Goal: Use online tool/utility: Utilize a website feature to perform a specific function

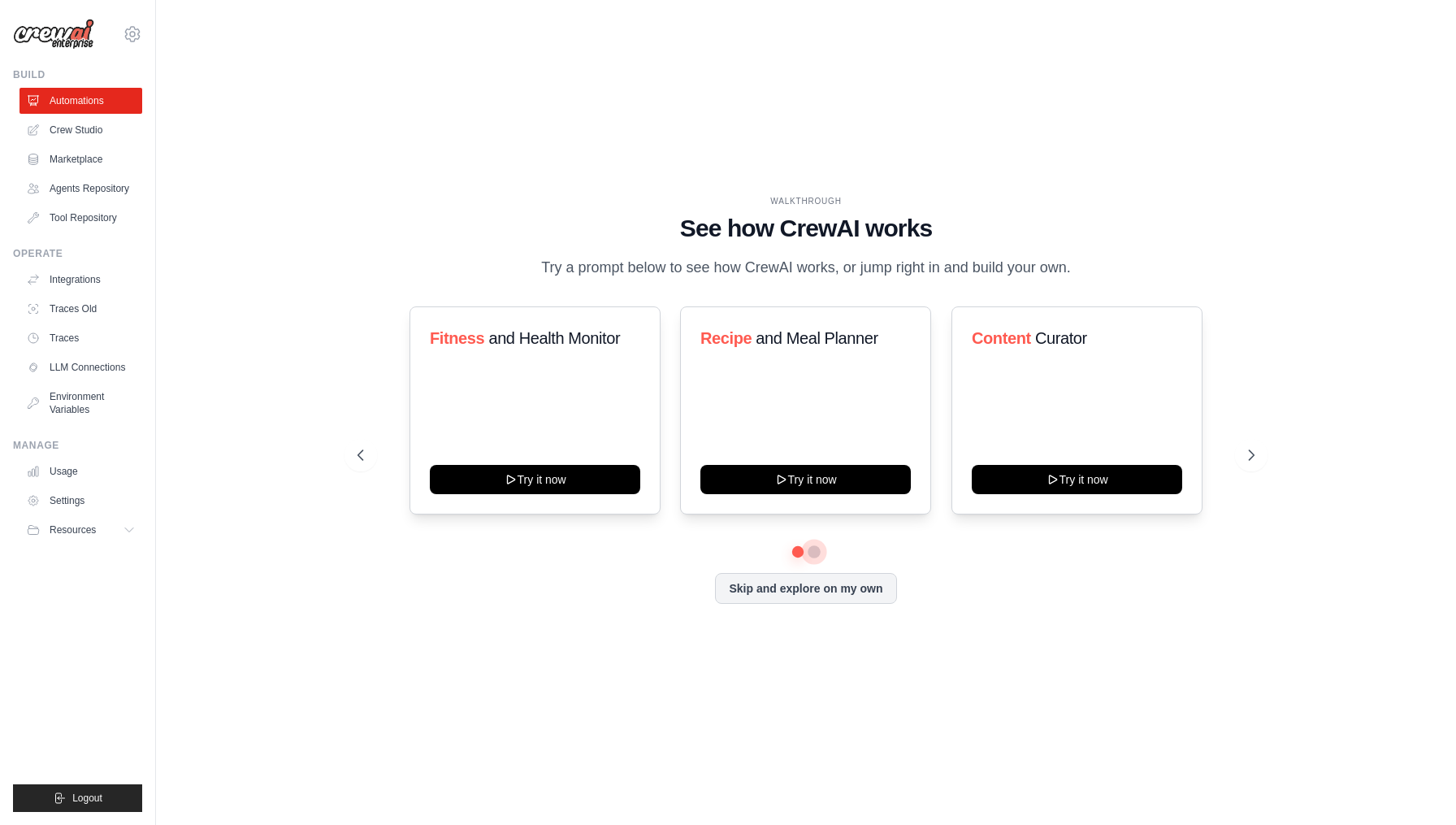
click at [814, 549] on button at bounding box center [814, 552] width 13 height 13
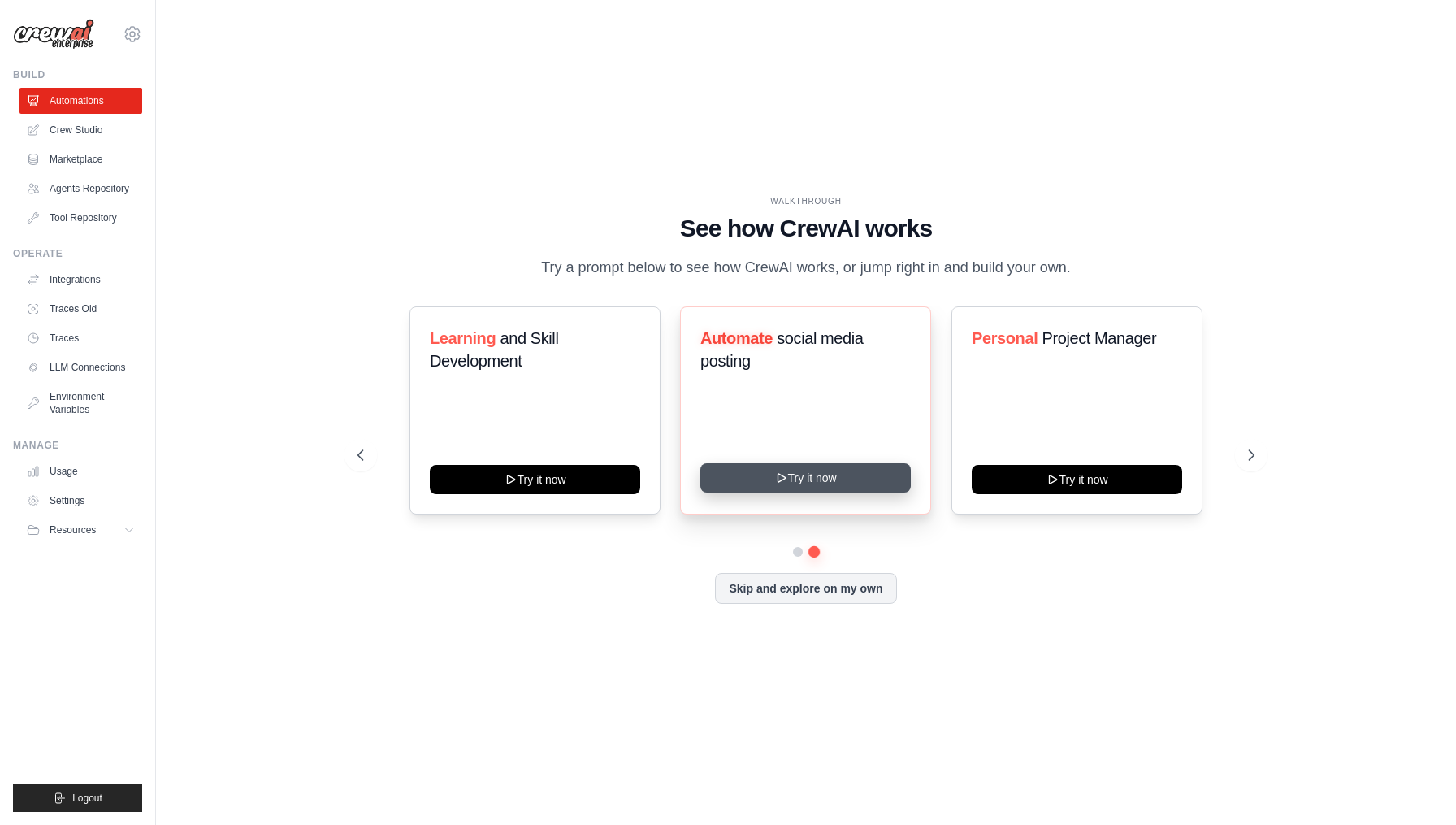
click at [793, 475] on button "Try it now" at bounding box center [805, 478] width 210 height 29
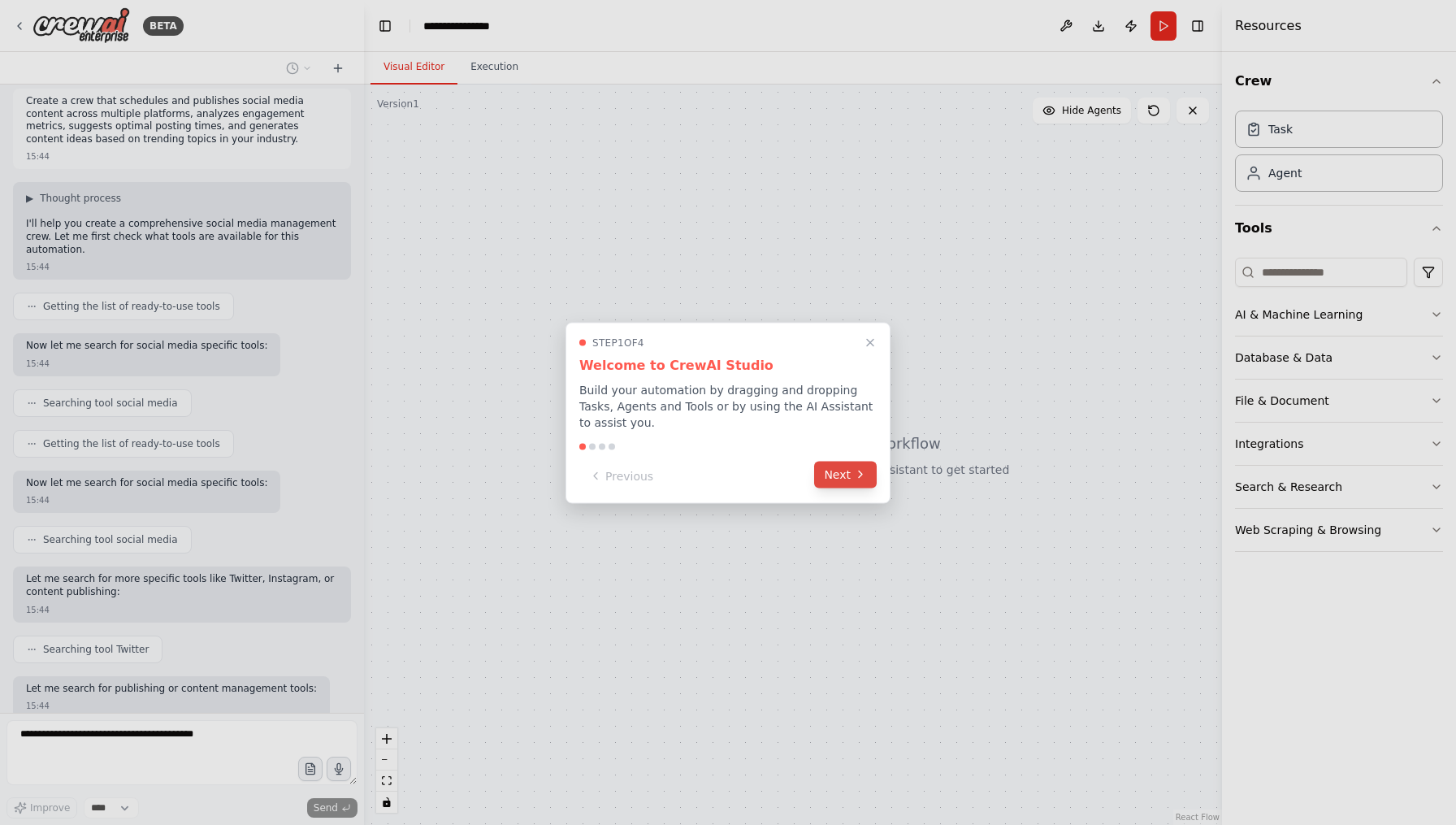
scroll to position [92, 0]
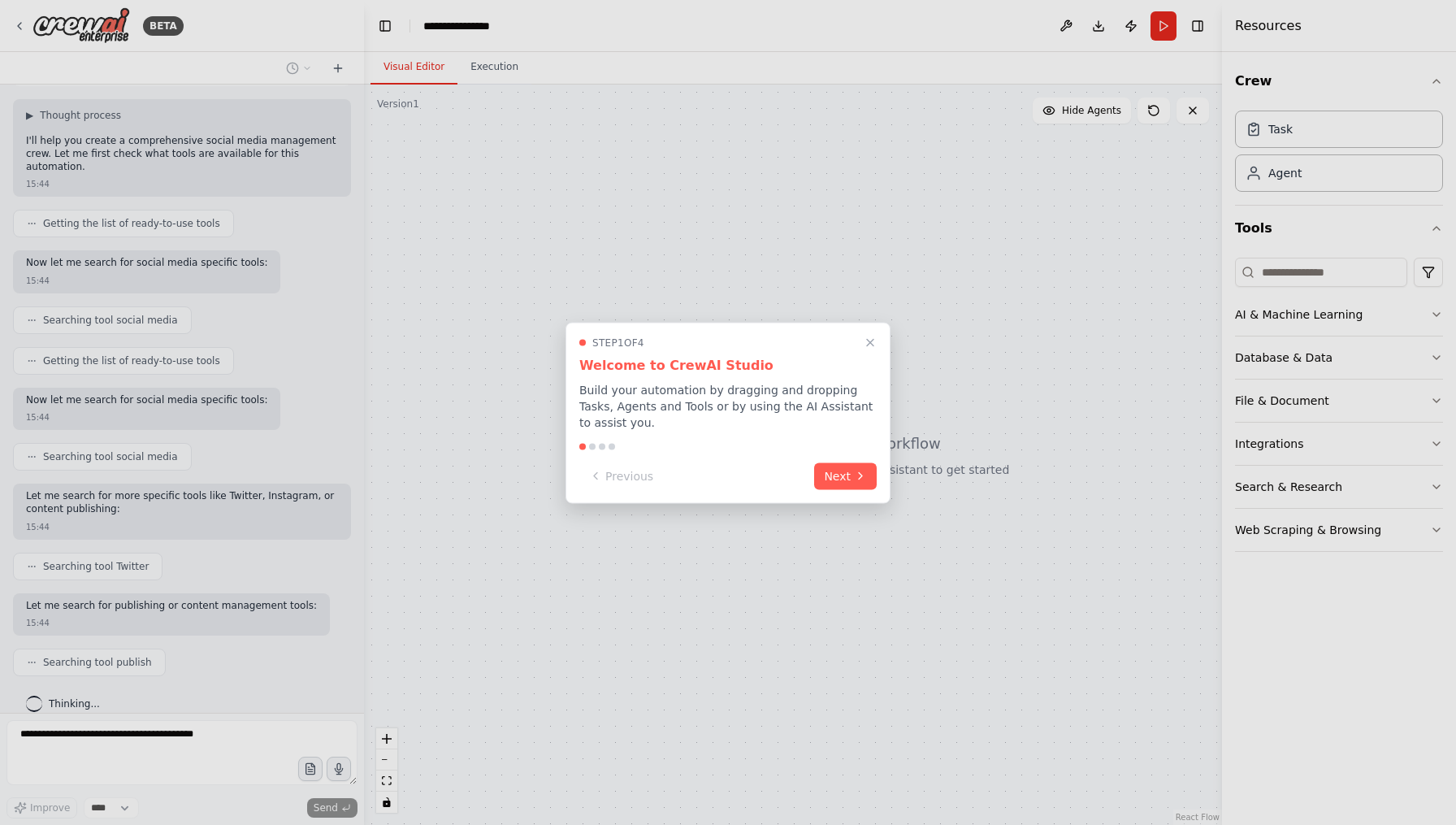
click at [592, 446] on div at bounding box center [592, 446] width 7 height 7
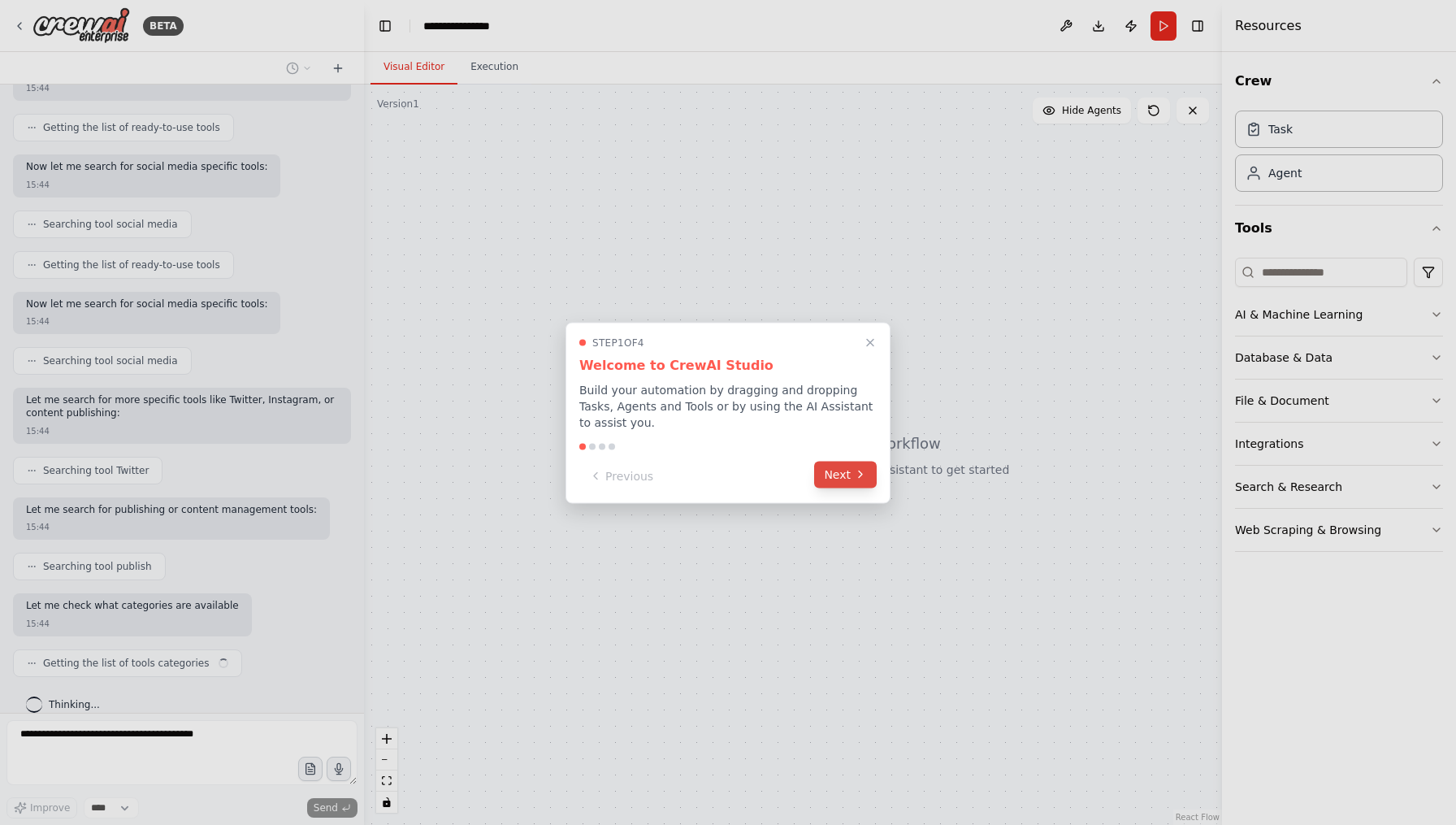
scroll to position [188, 0]
click at [835, 476] on button "Next" at bounding box center [845, 474] width 62 height 27
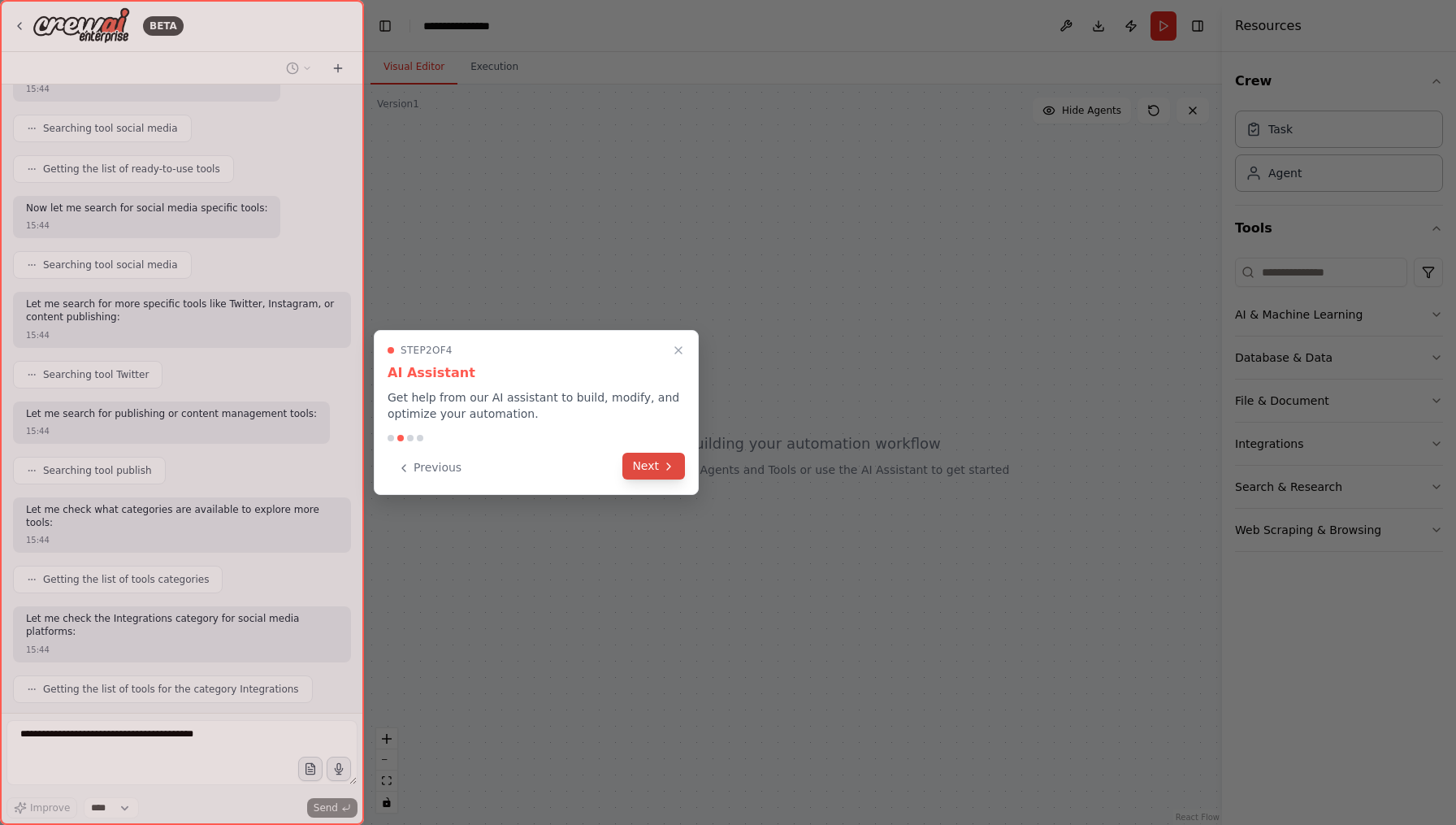
scroll to position [416, 0]
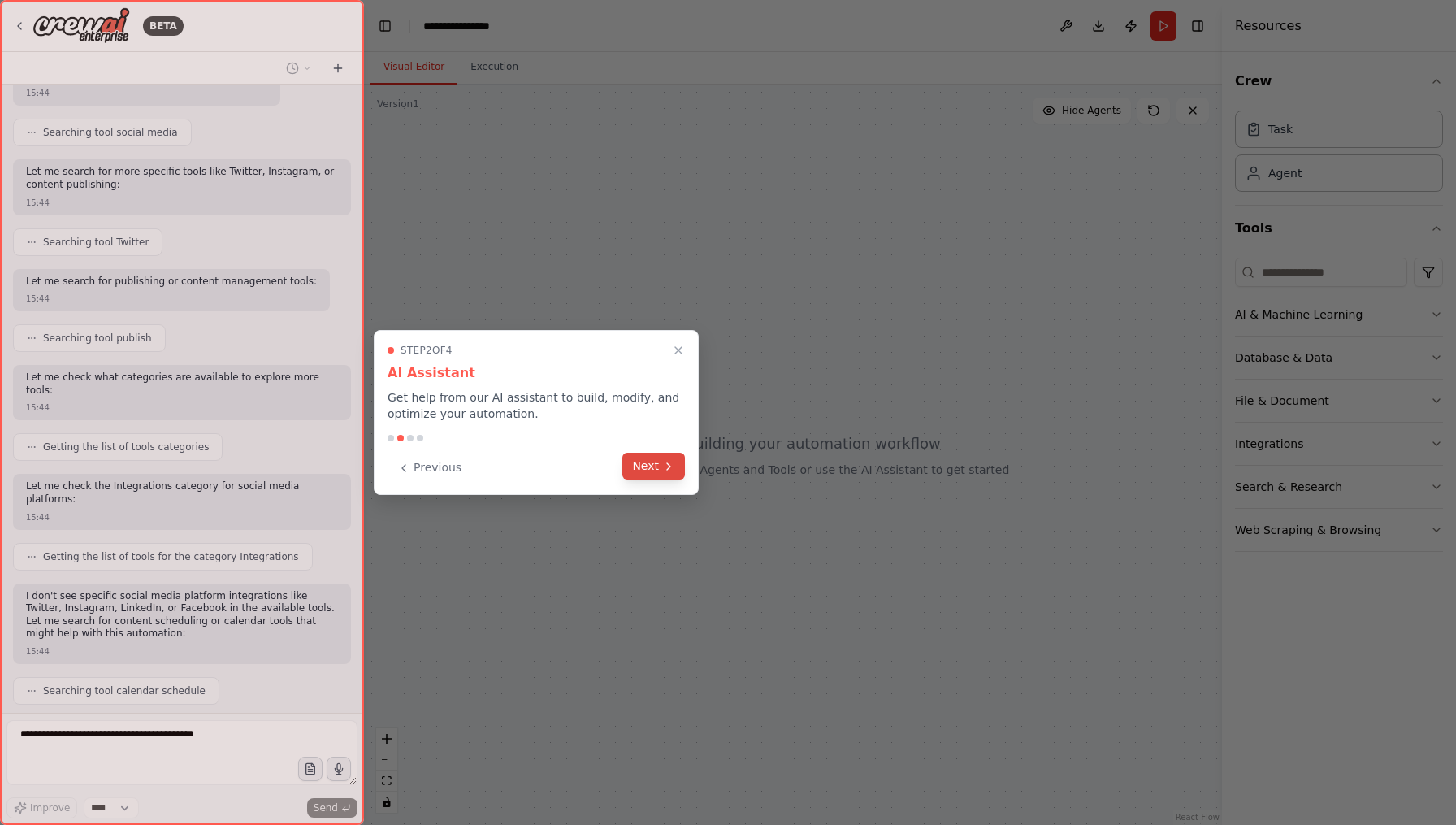
click at [668, 460] on icon at bounding box center [669, 466] width 13 height 13
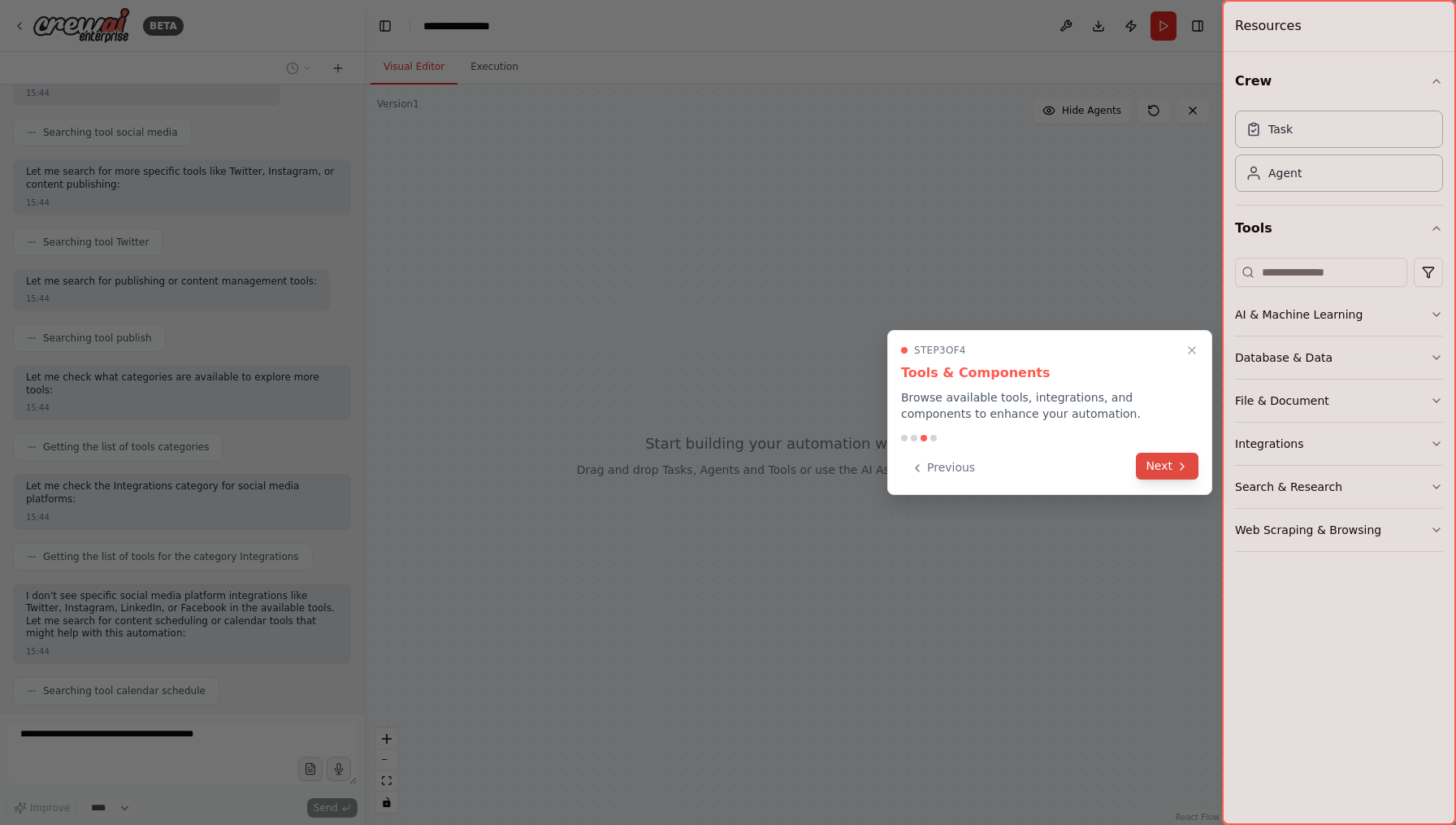
click at [1158, 460] on button "Next" at bounding box center [1166, 466] width 62 height 27
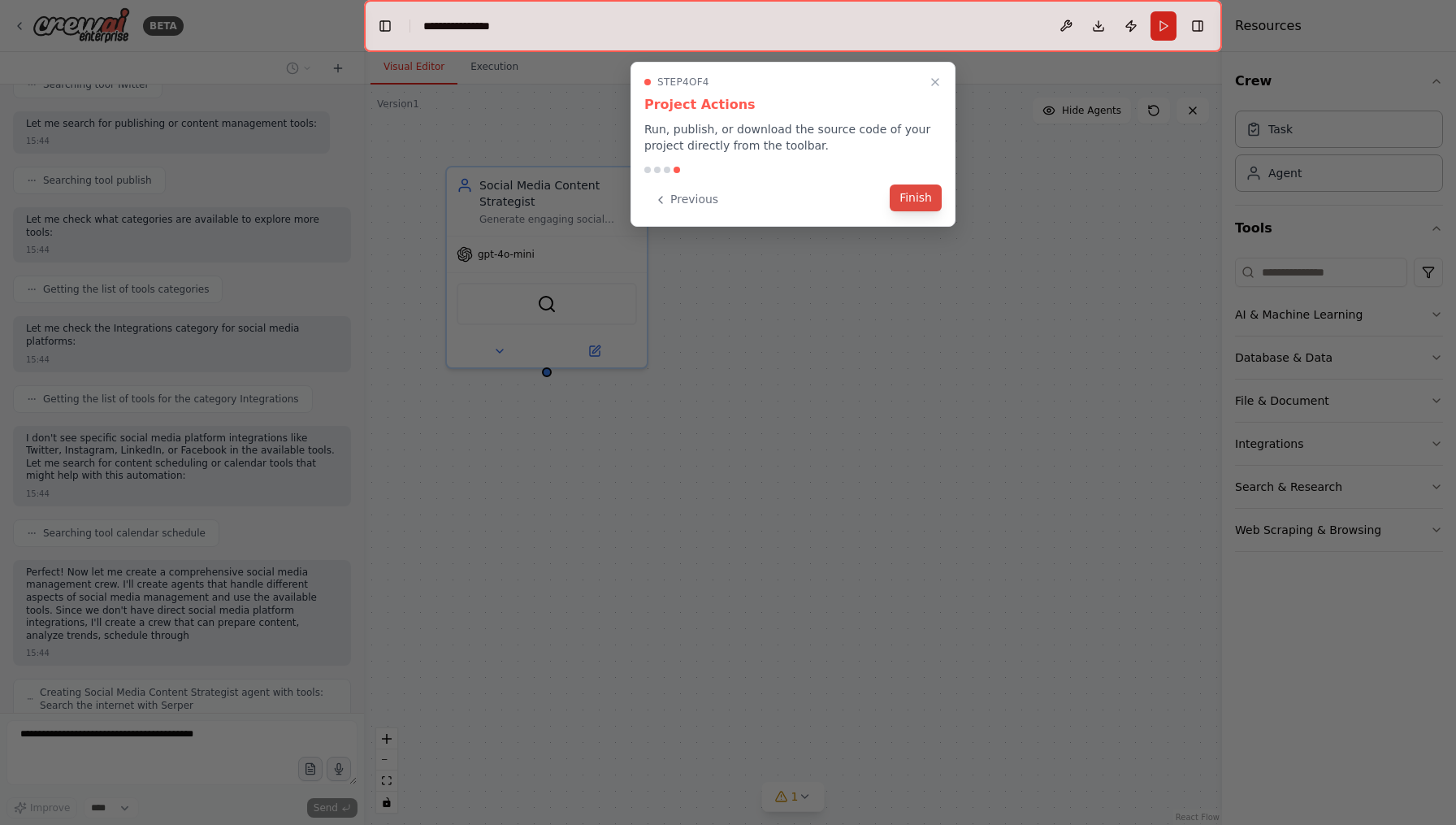
scroll to position [586, 0]
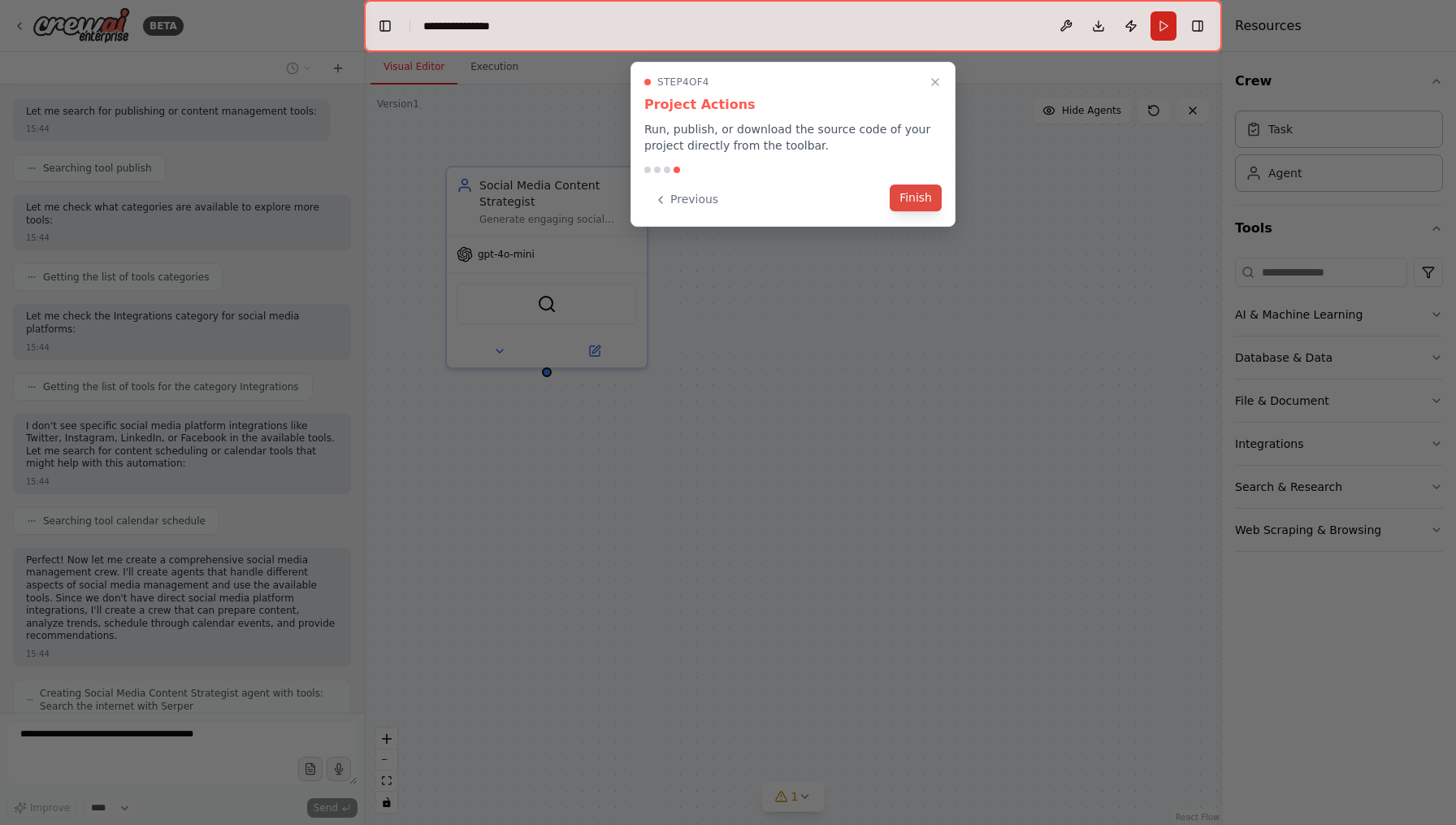
click at [914, 204] on button "Finish" at bounding box center [915, 198] width 52 height 27
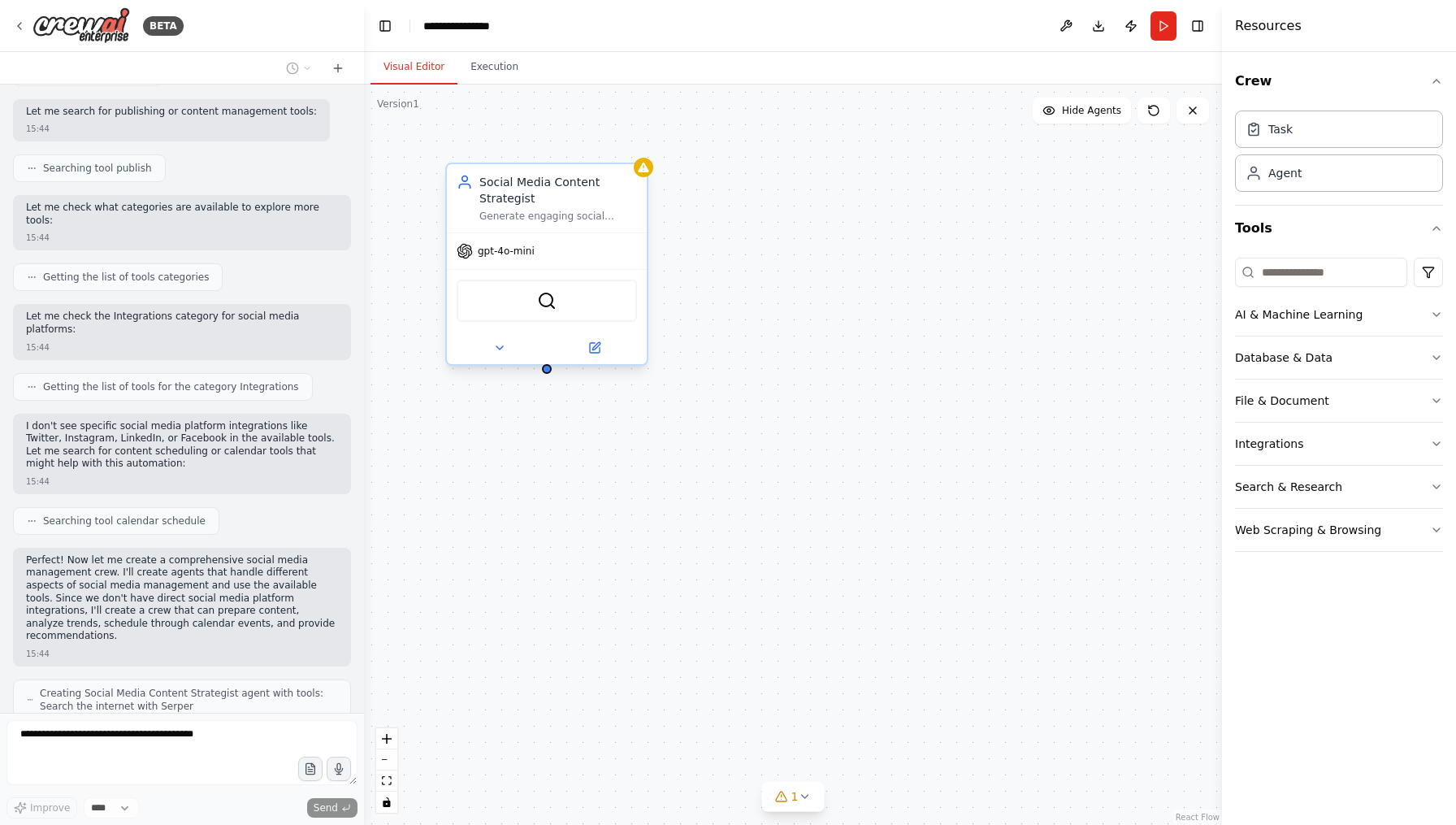
scroll to position [639, 0]
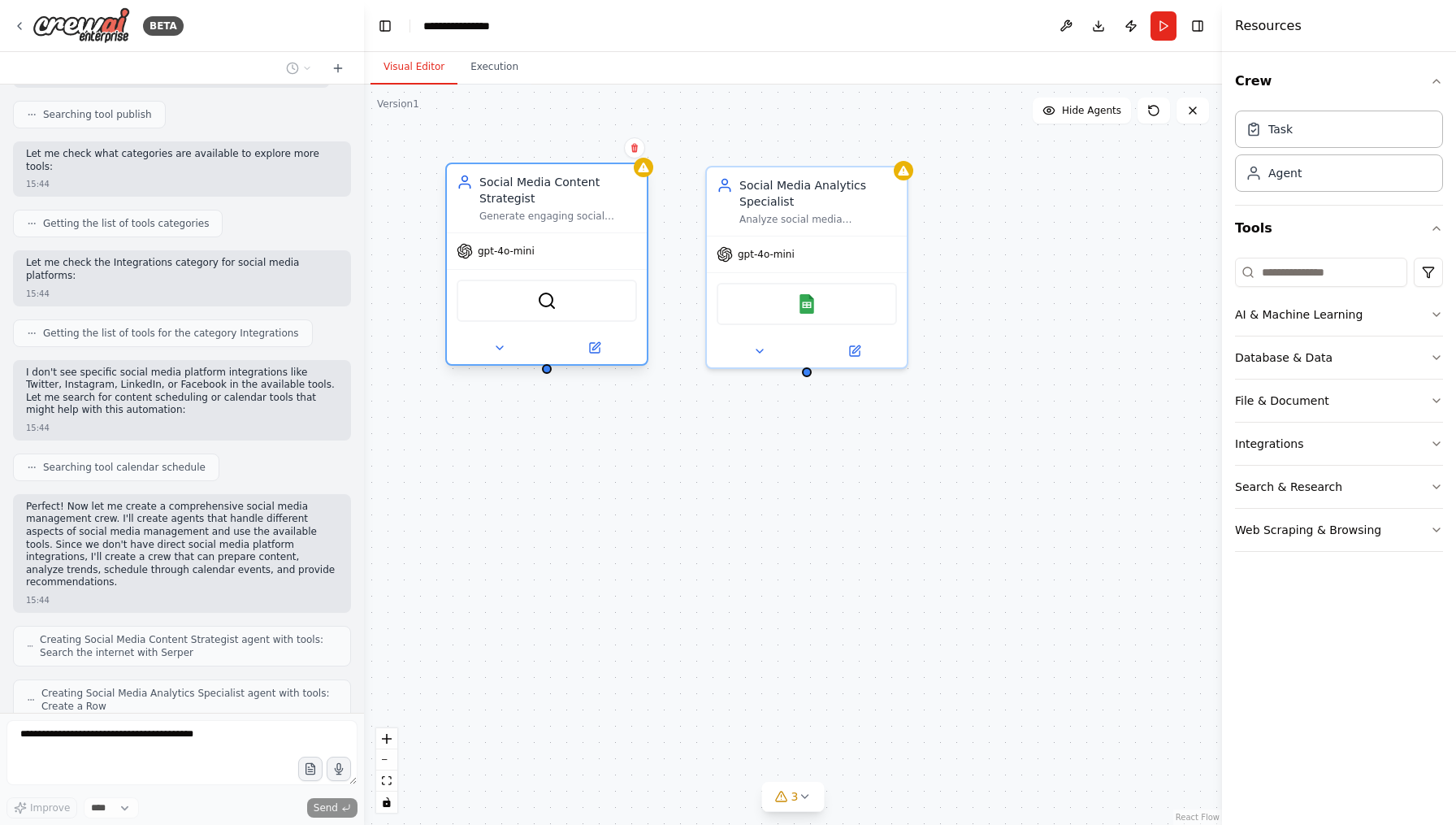
click at [581, 194] on div "Social Media Content Strategist" at bounding box center [558, 190] width 157 height 33
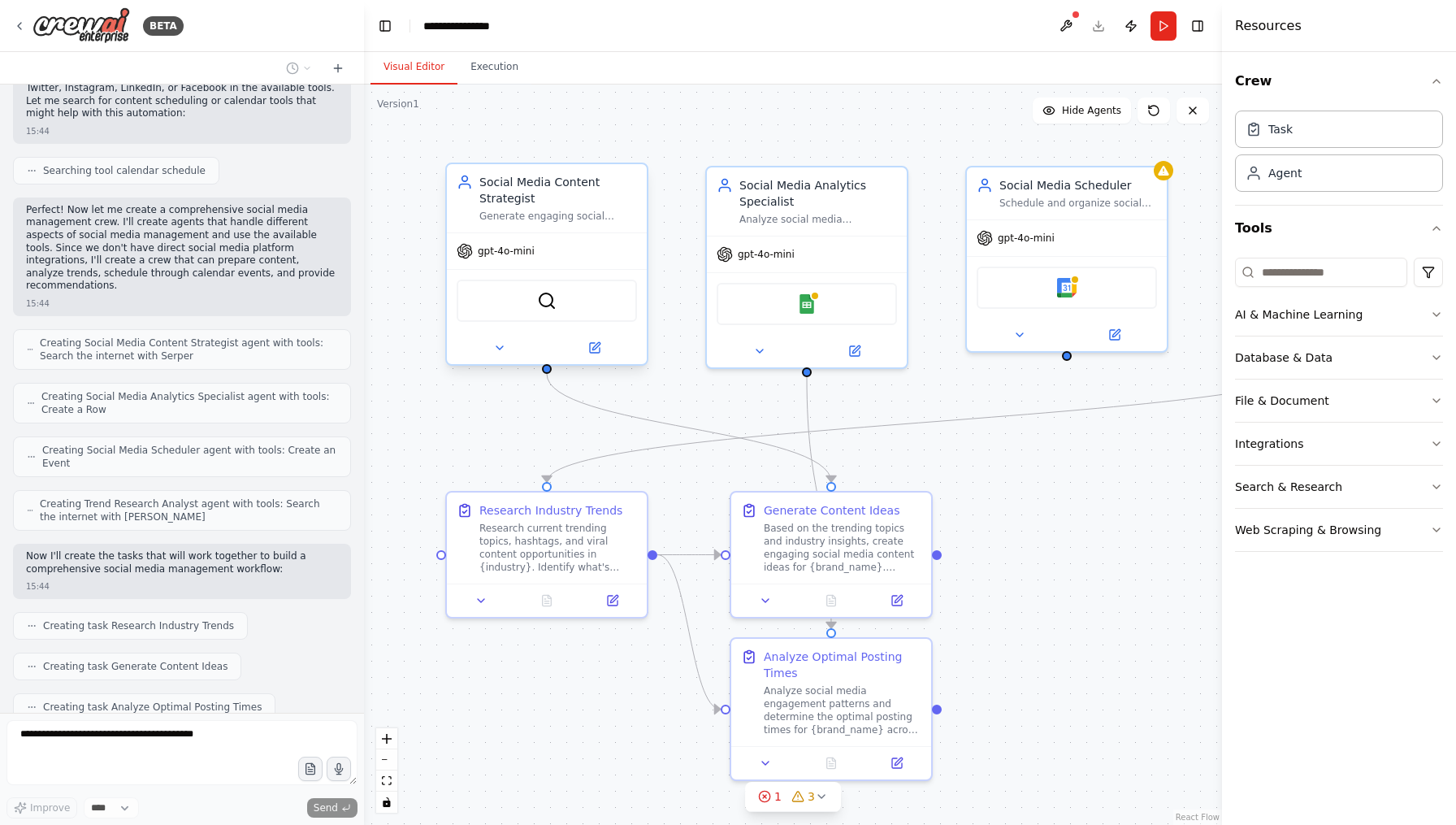
scroll to position [977, 0]
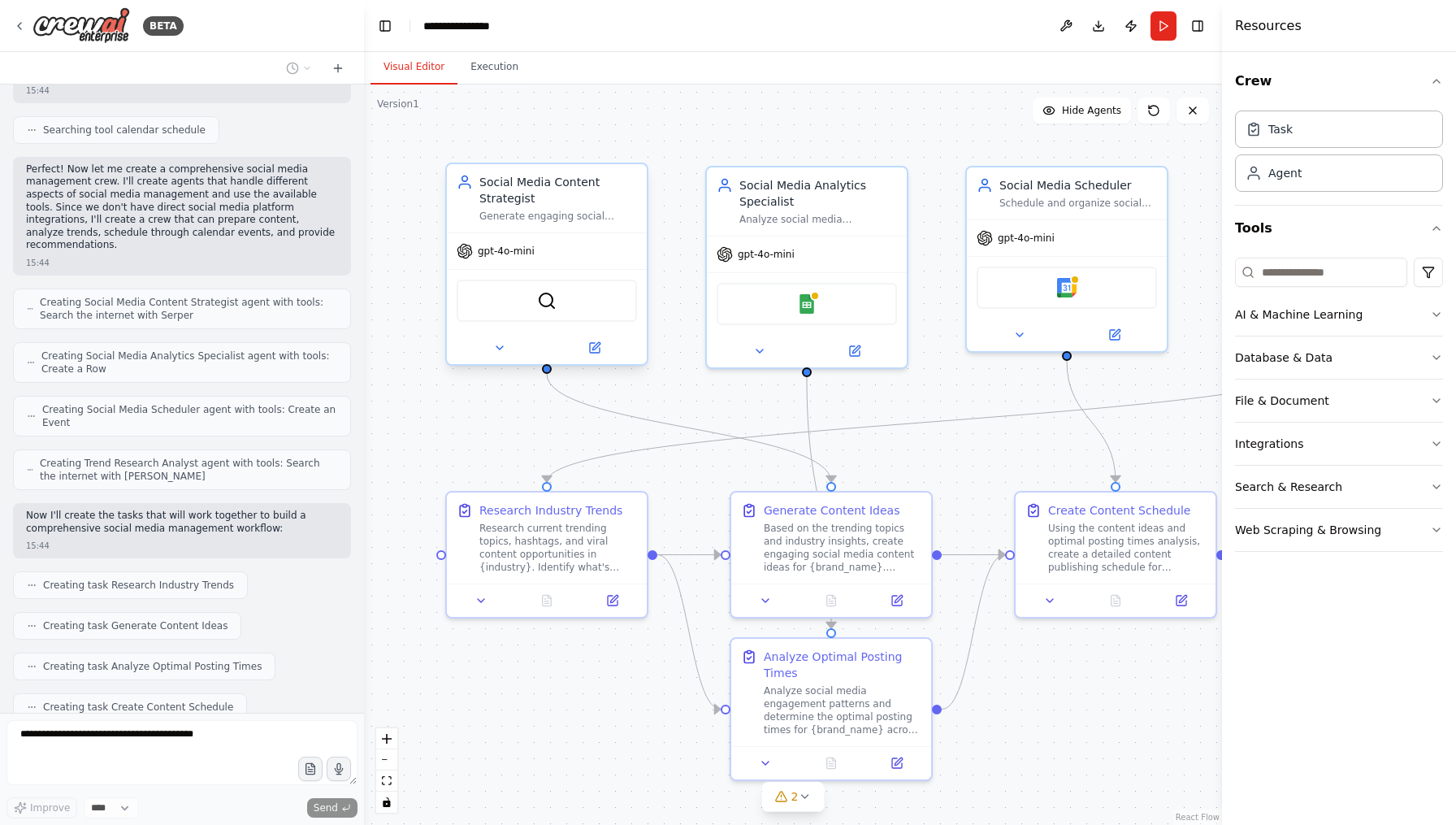
click at [551, 212] on div "Generate engaging social media content ideas based on trending topics in {indus…" at bounding box center [558, 216] width 157 height 13
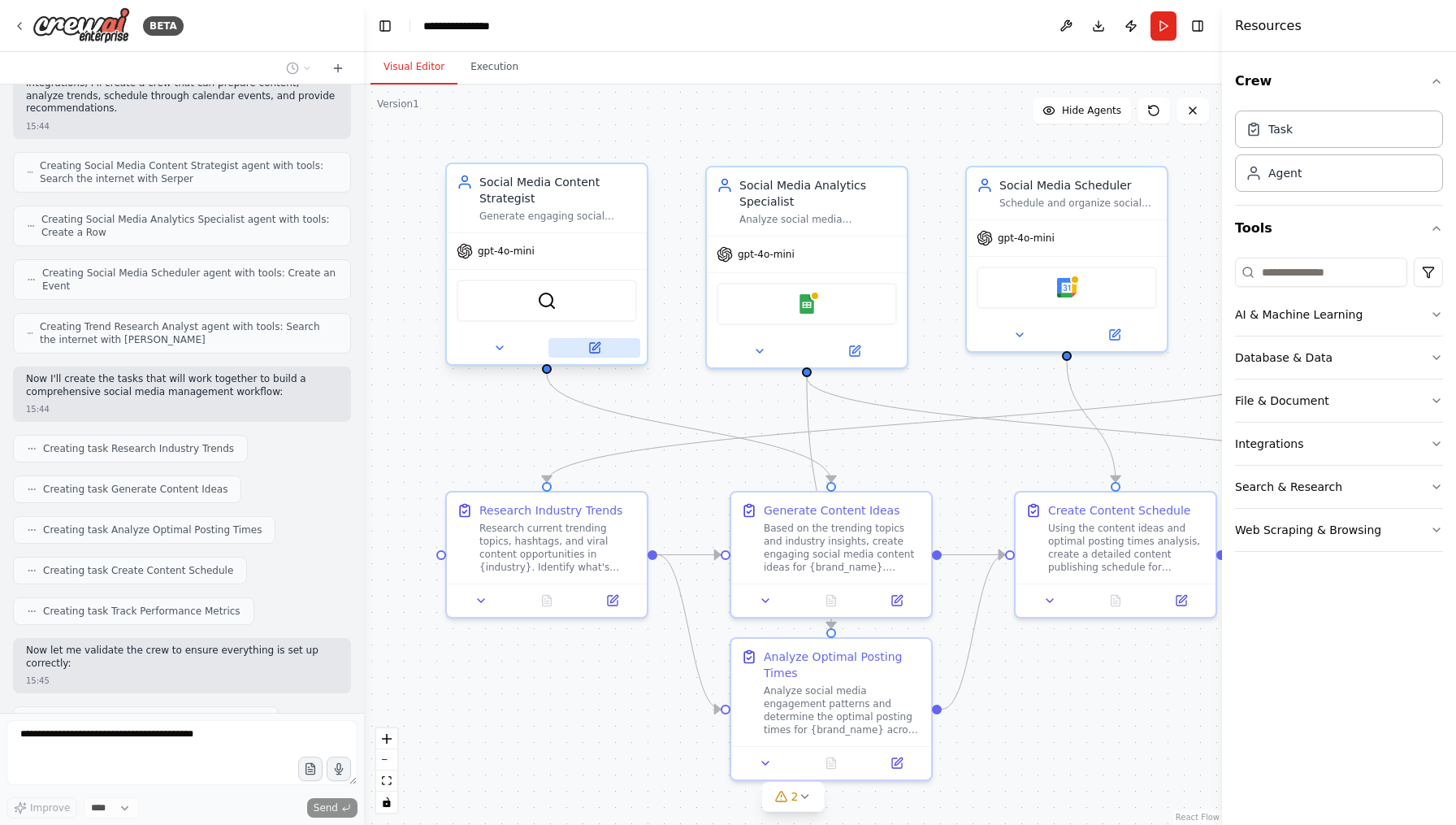
scroll to position [1125, 0]
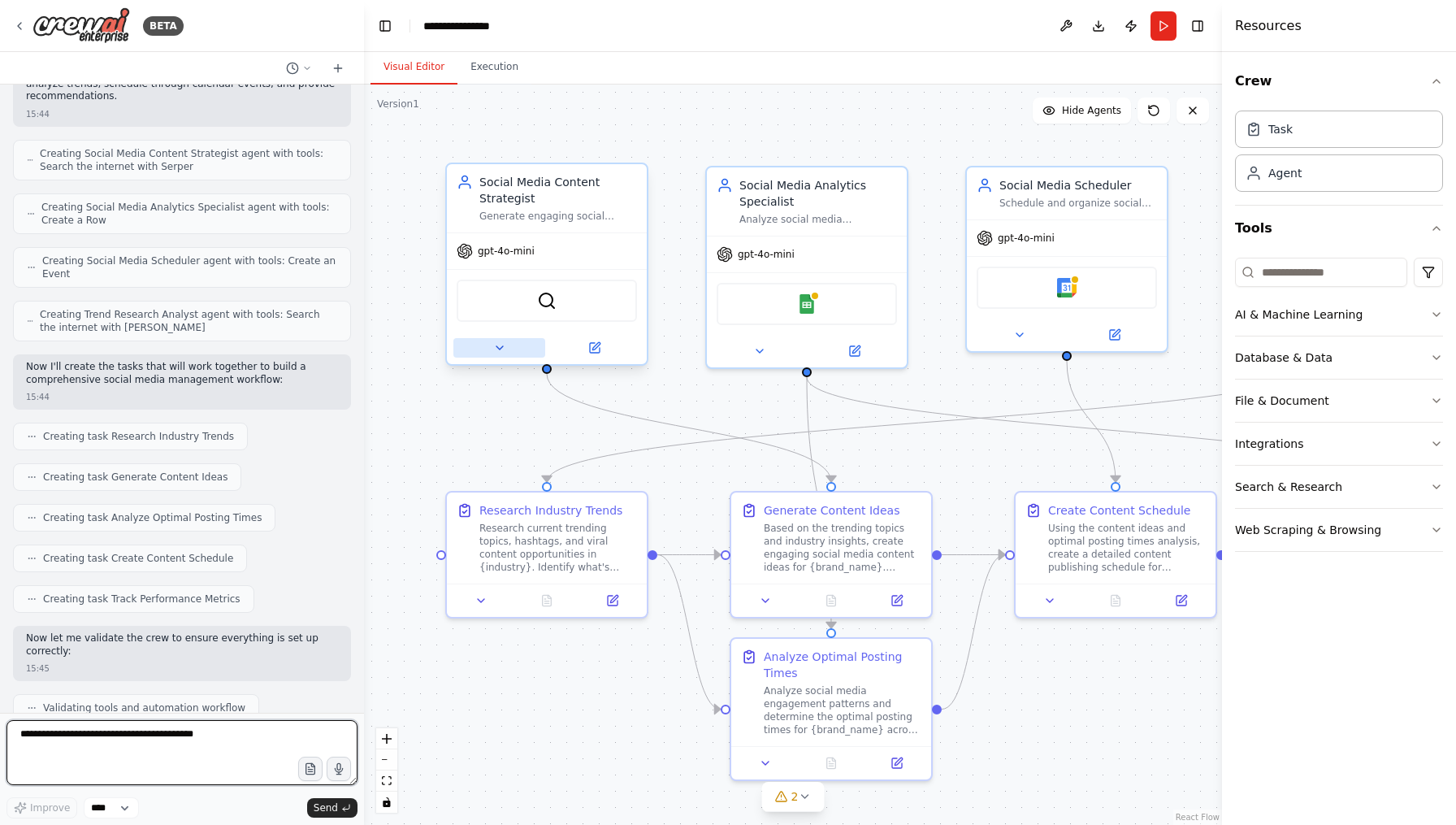
click at [502, 348] on icon at bounding box center [500, 348] width 13 height 13
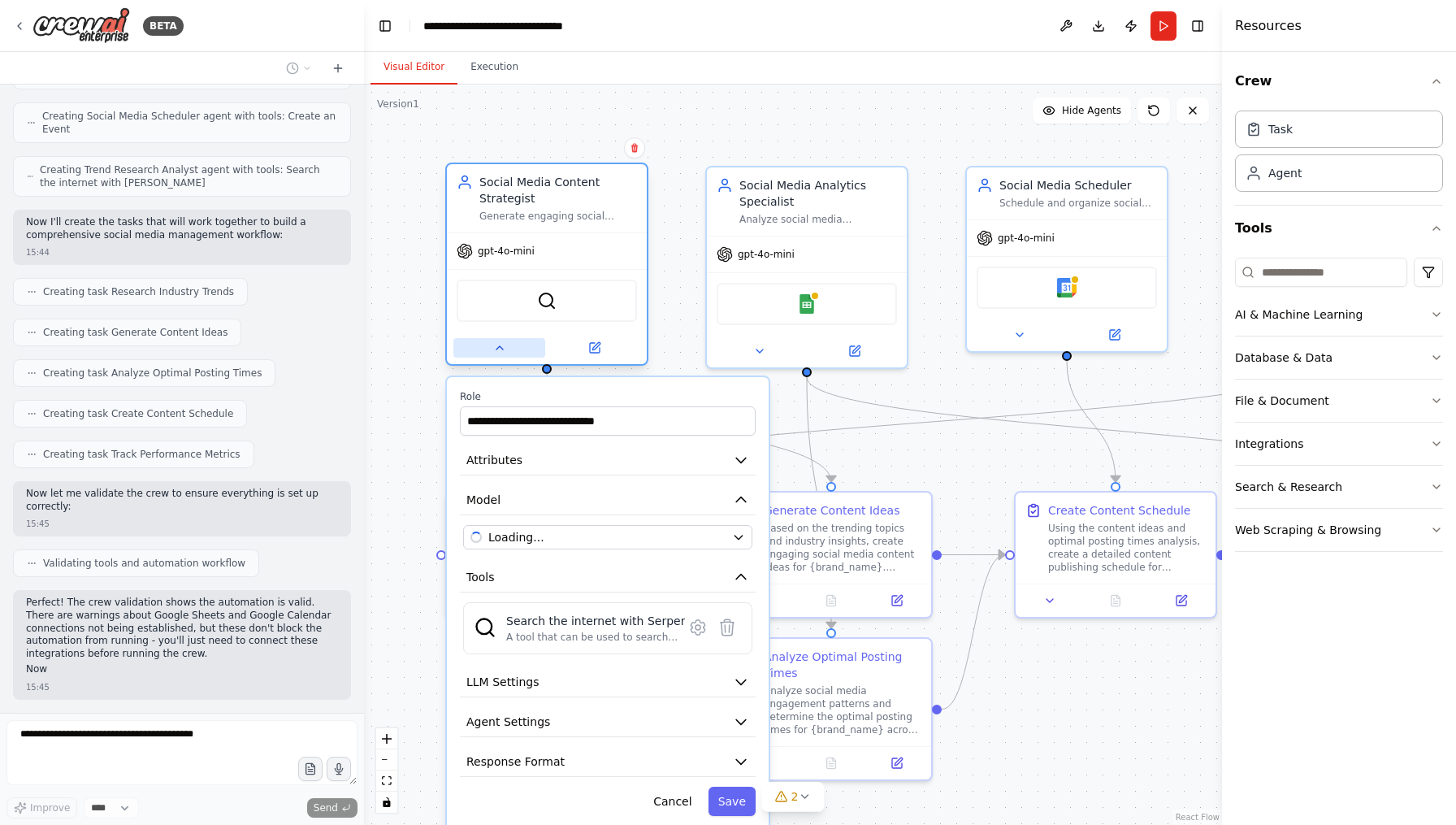
scroll to position [1285, 0]
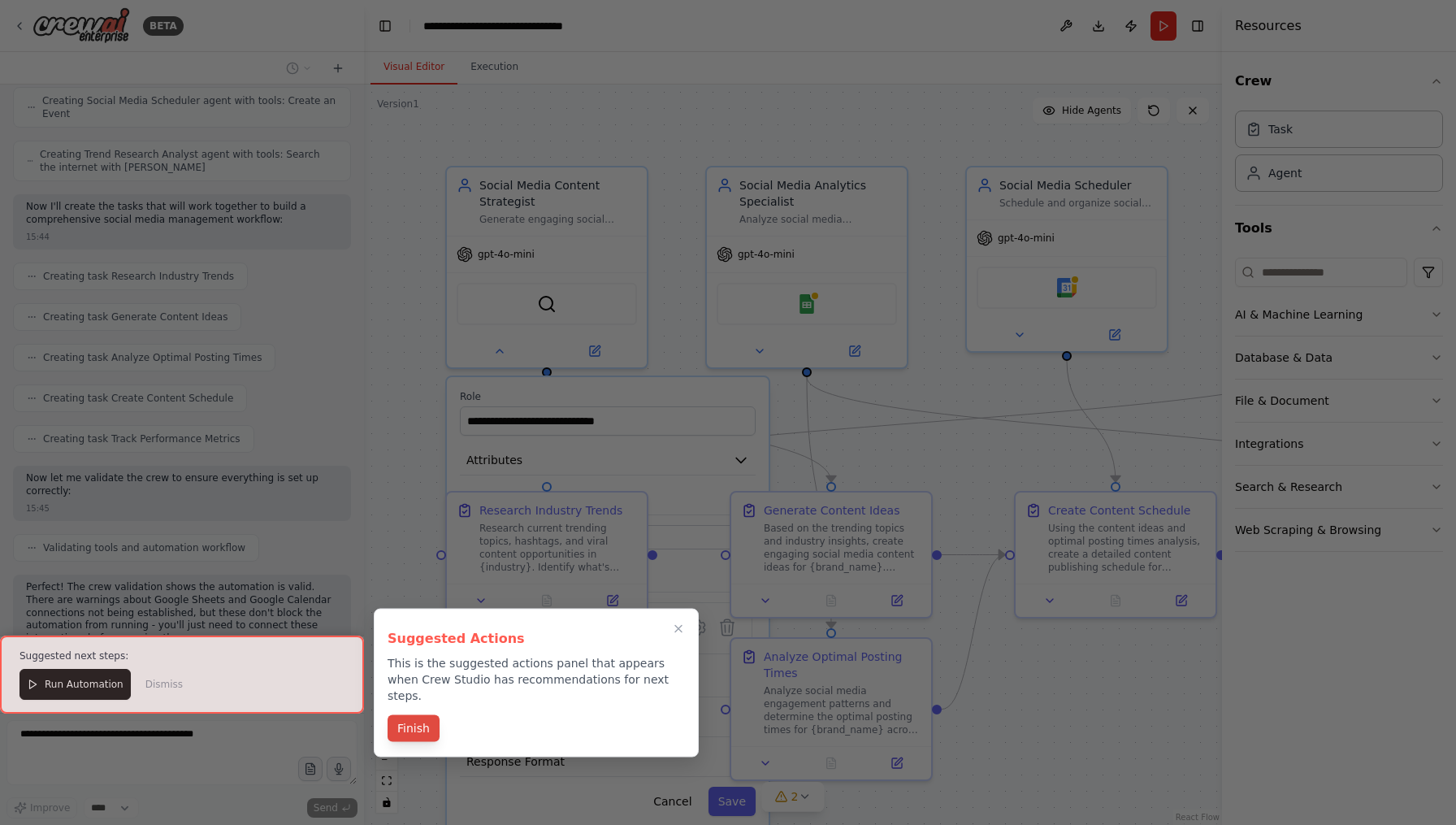
click at [411, 715] on button "Finish" at bounding box center [413, 728] width 52 height 27
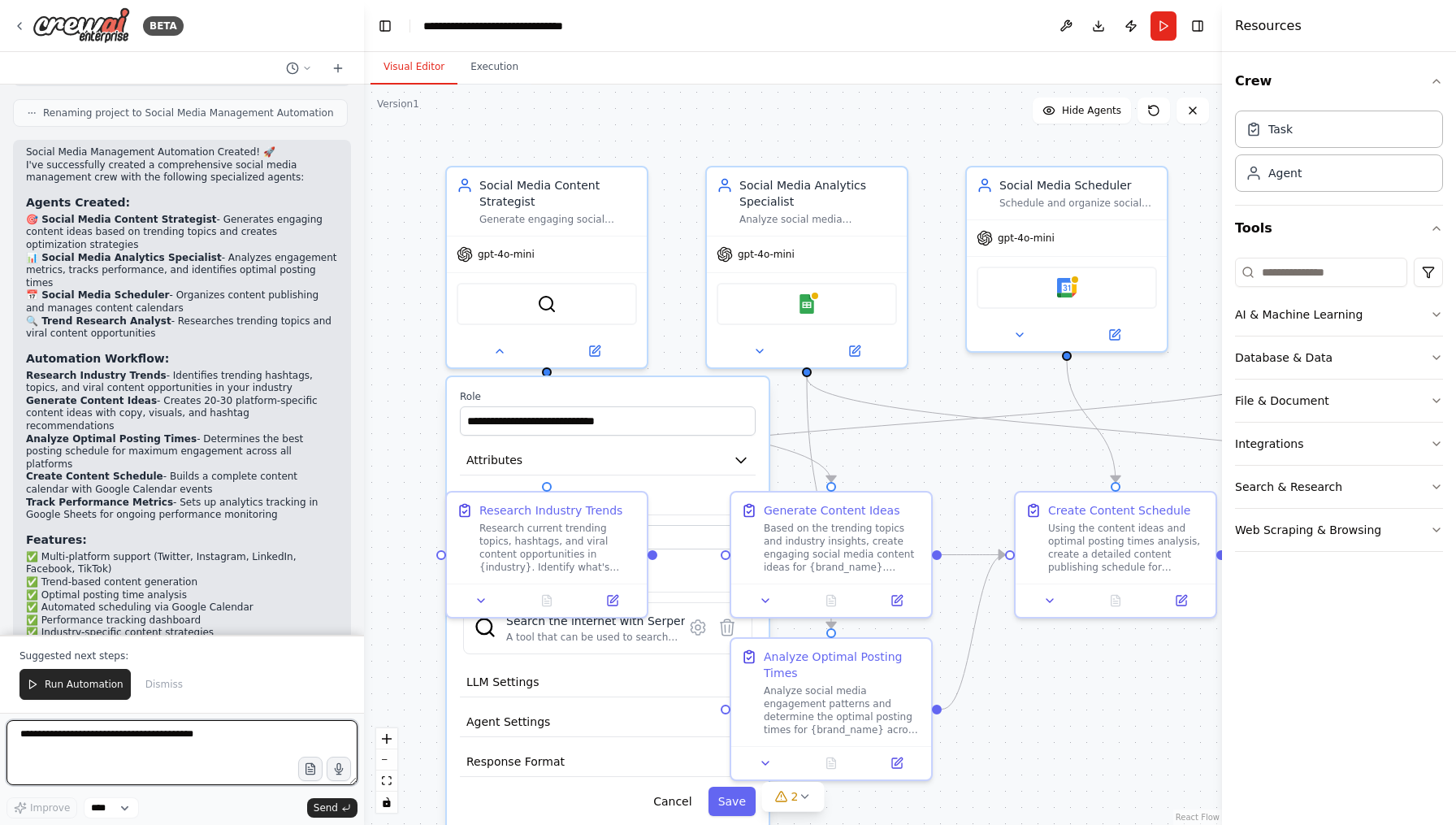
scroll to position [1898, 0]
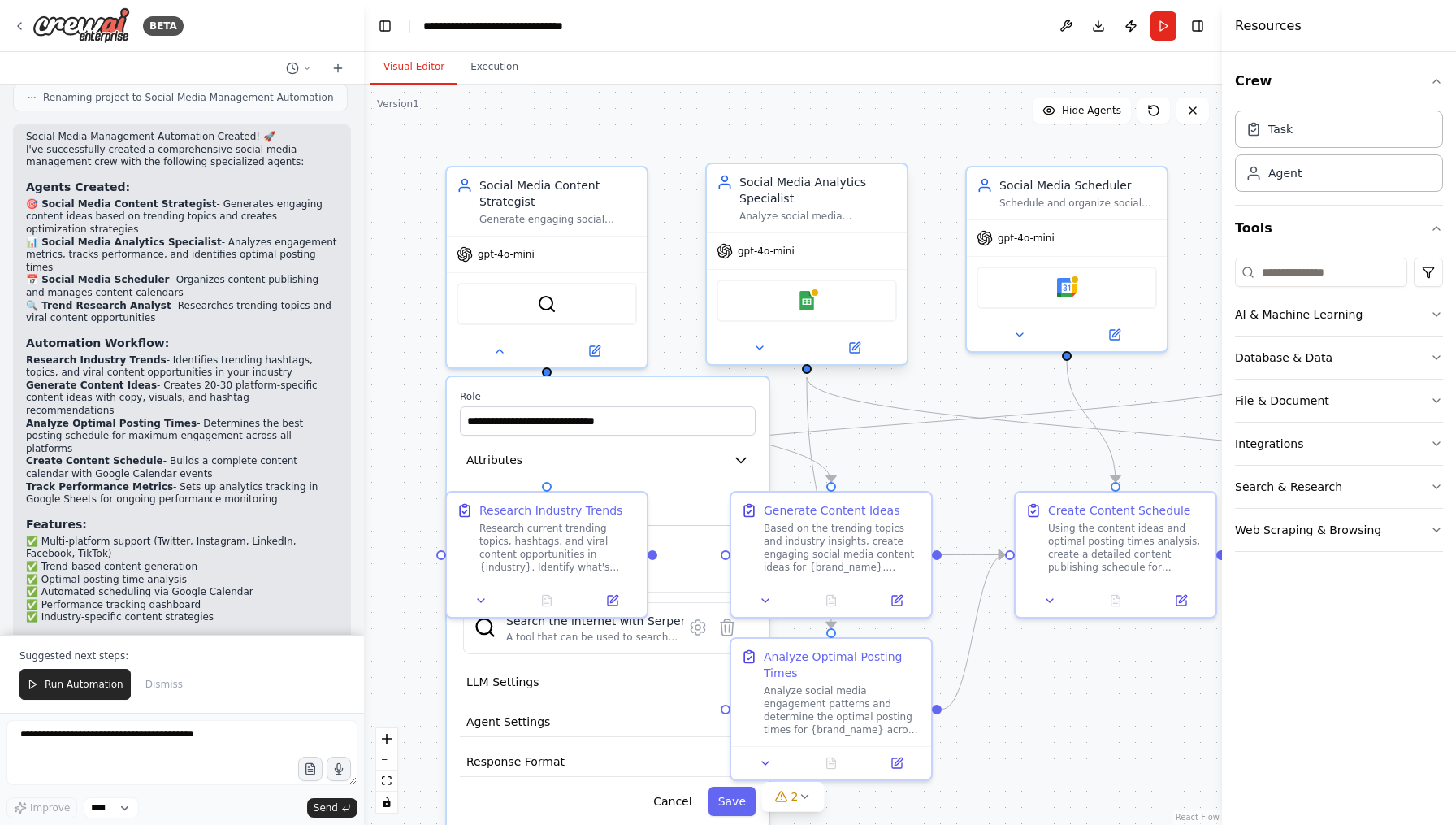
click at [760, 215] on div "Analyze social media engagement metrics, track performance across platforms, id…" at bounding box center [818, 216] width 157 height 13
click at [102, 672] on button "Run Automation" at bounding box center [75, 684] width 111 height 31
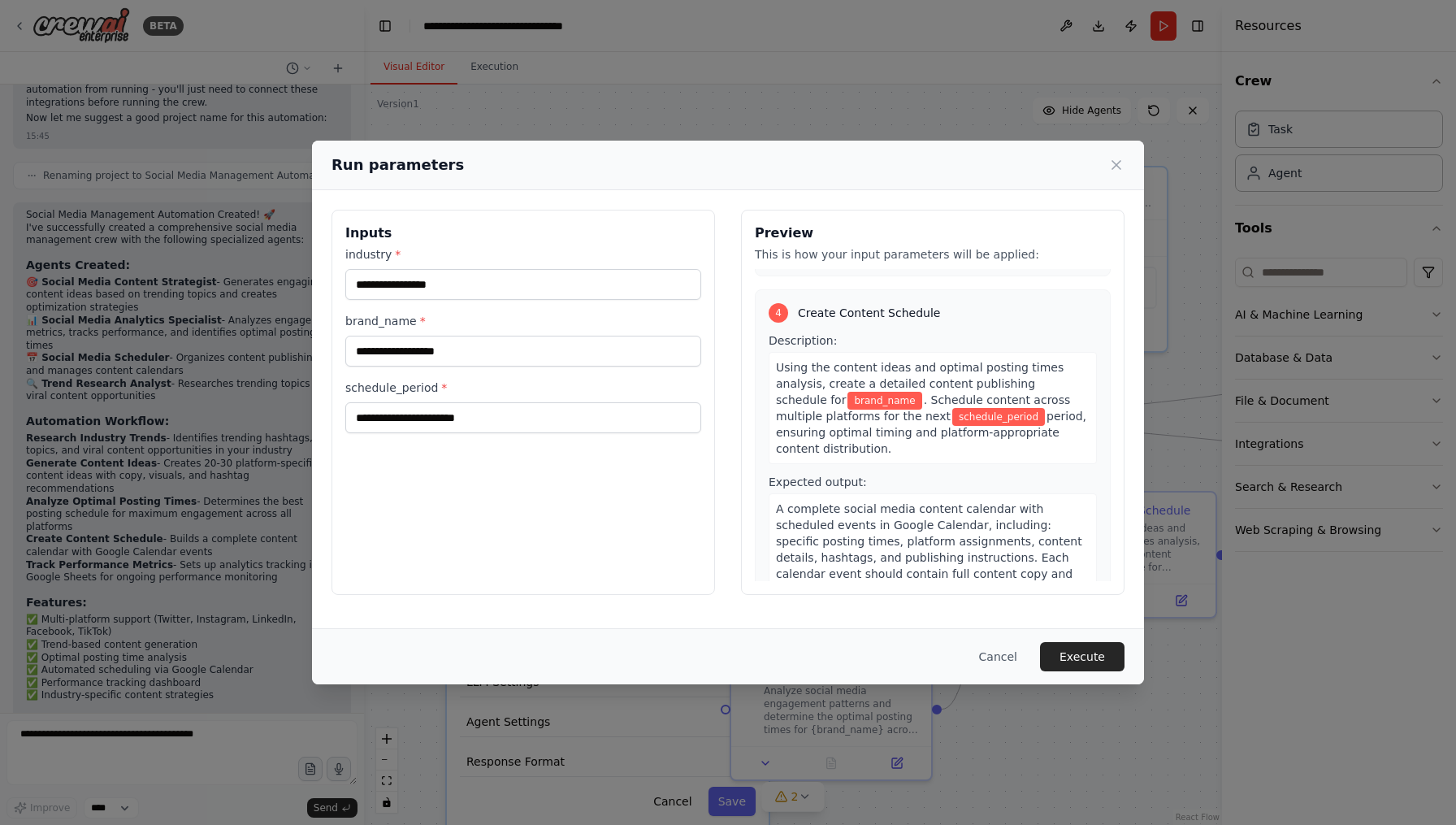
scroll to position [1015, 0]
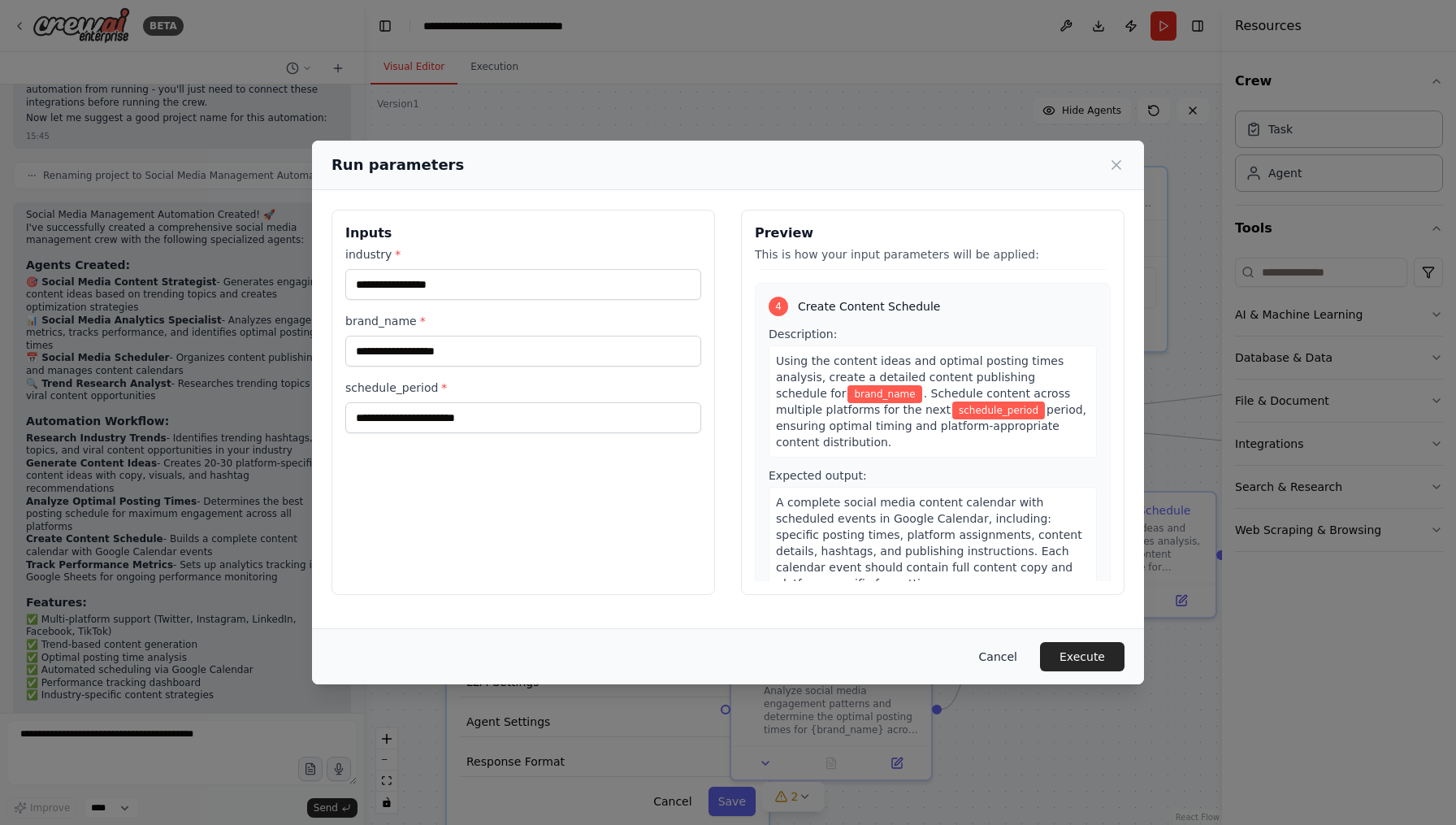
click at [1006, 655] on button "Cancel" at bounding box center [998, 656] width 64 height 29
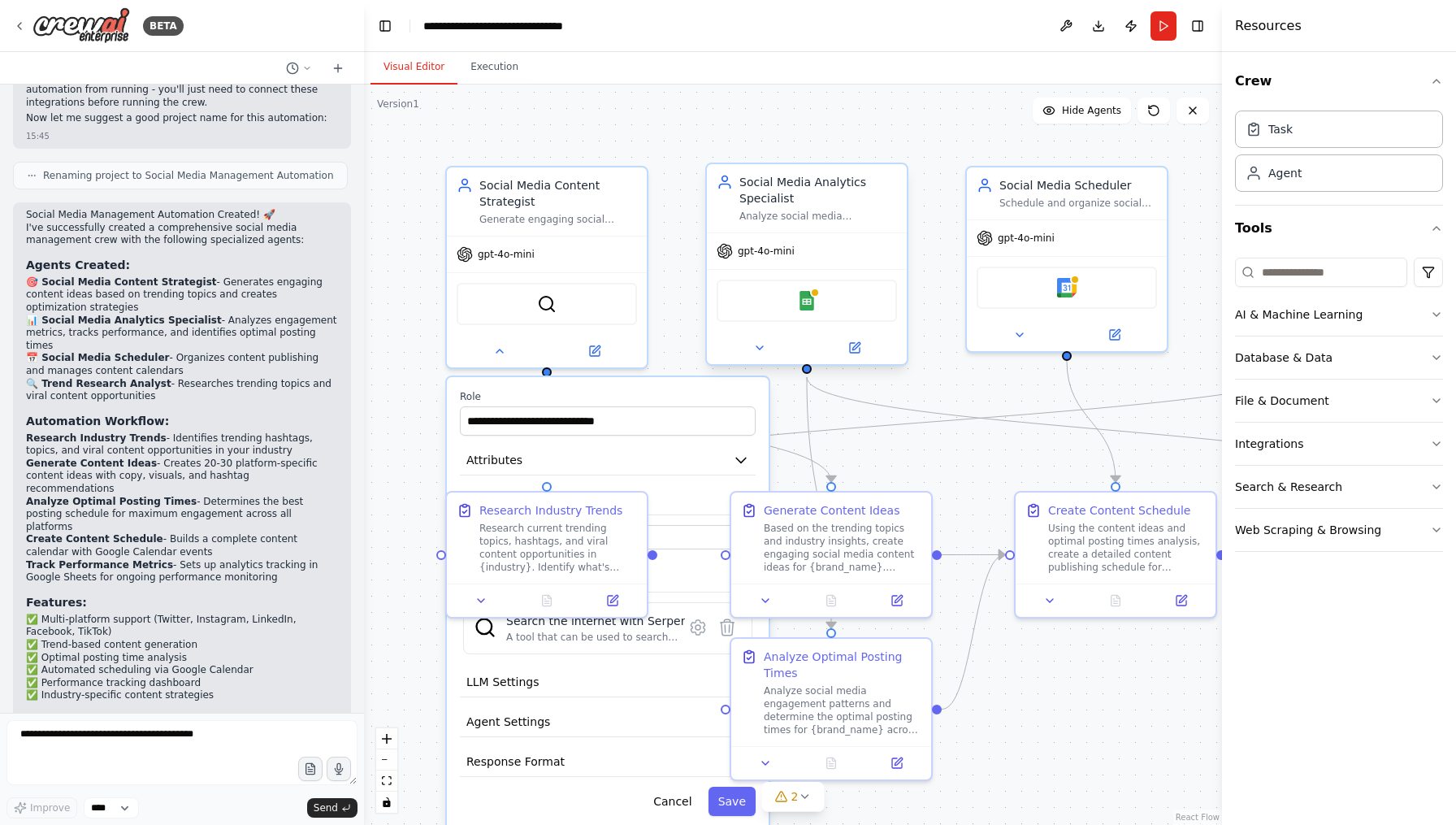
click at [799, 199] on div "Social Media Analytics Specialist" at bounding box center [818, 190] width 157 height 33
click at [871, 437] on div ".deletable-edge-delete-btn { width: 20px; height: 20px; border: 0px solid #ffff…" at bounding box center [792, 454] width 857 height 740
click at [502, 346] on icon at bounding box center [500, 348] width 13 height 13
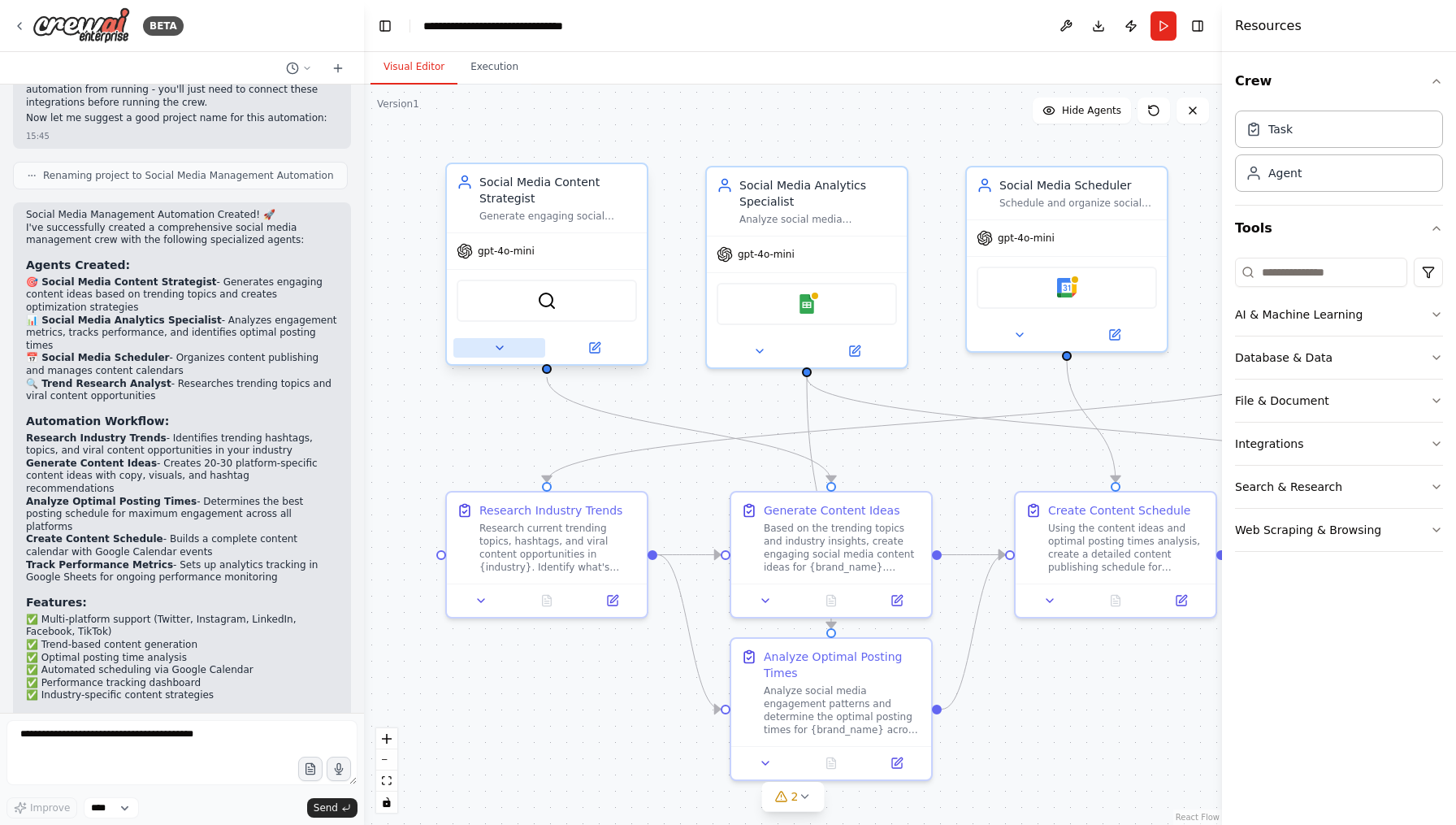
click at [499, 351] on icon at bounding box center [500, 348] width 13 height 13
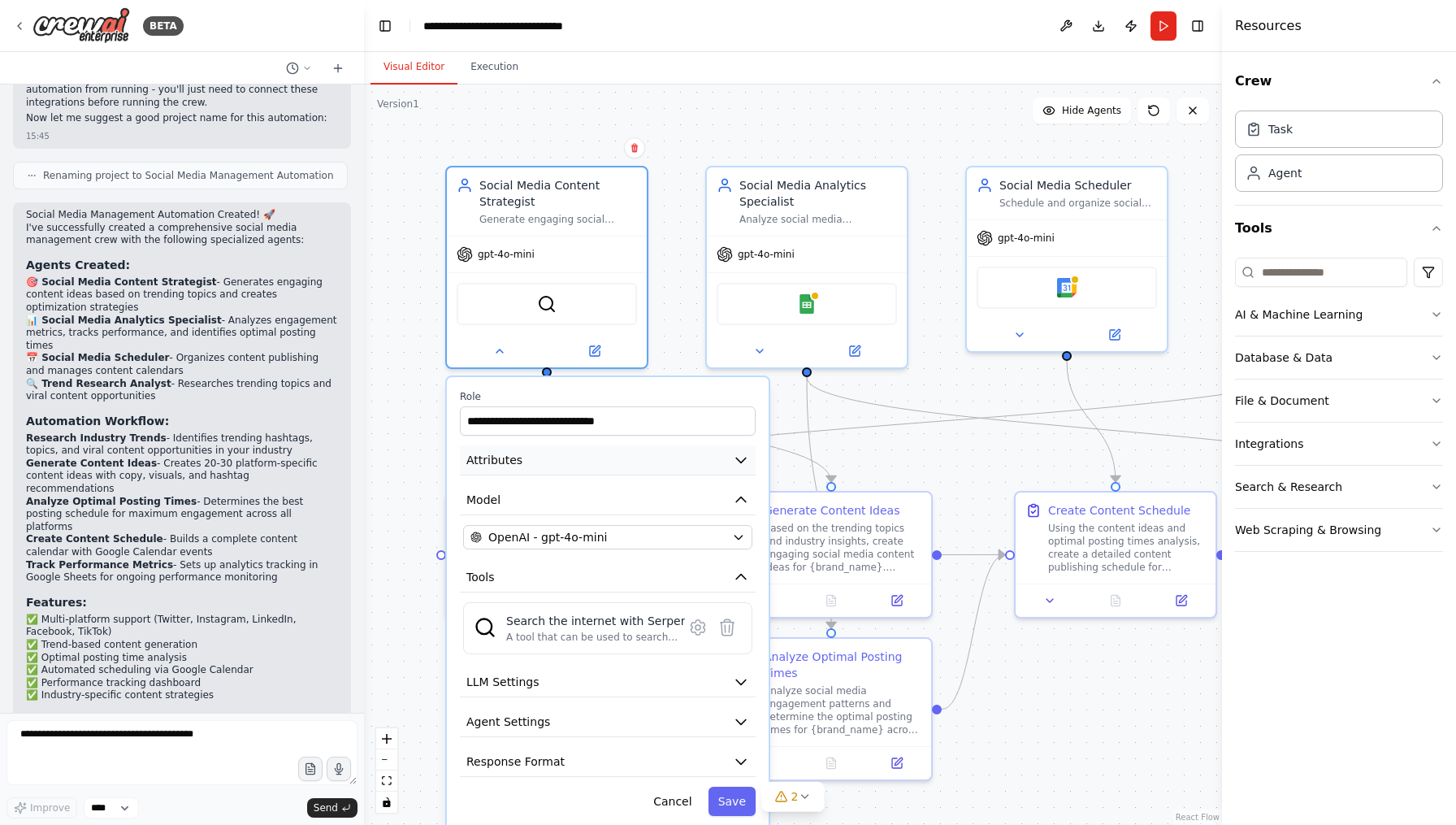
click at [733, 460] on icon "button" at bounding box center [740, 460] width 16 height 16
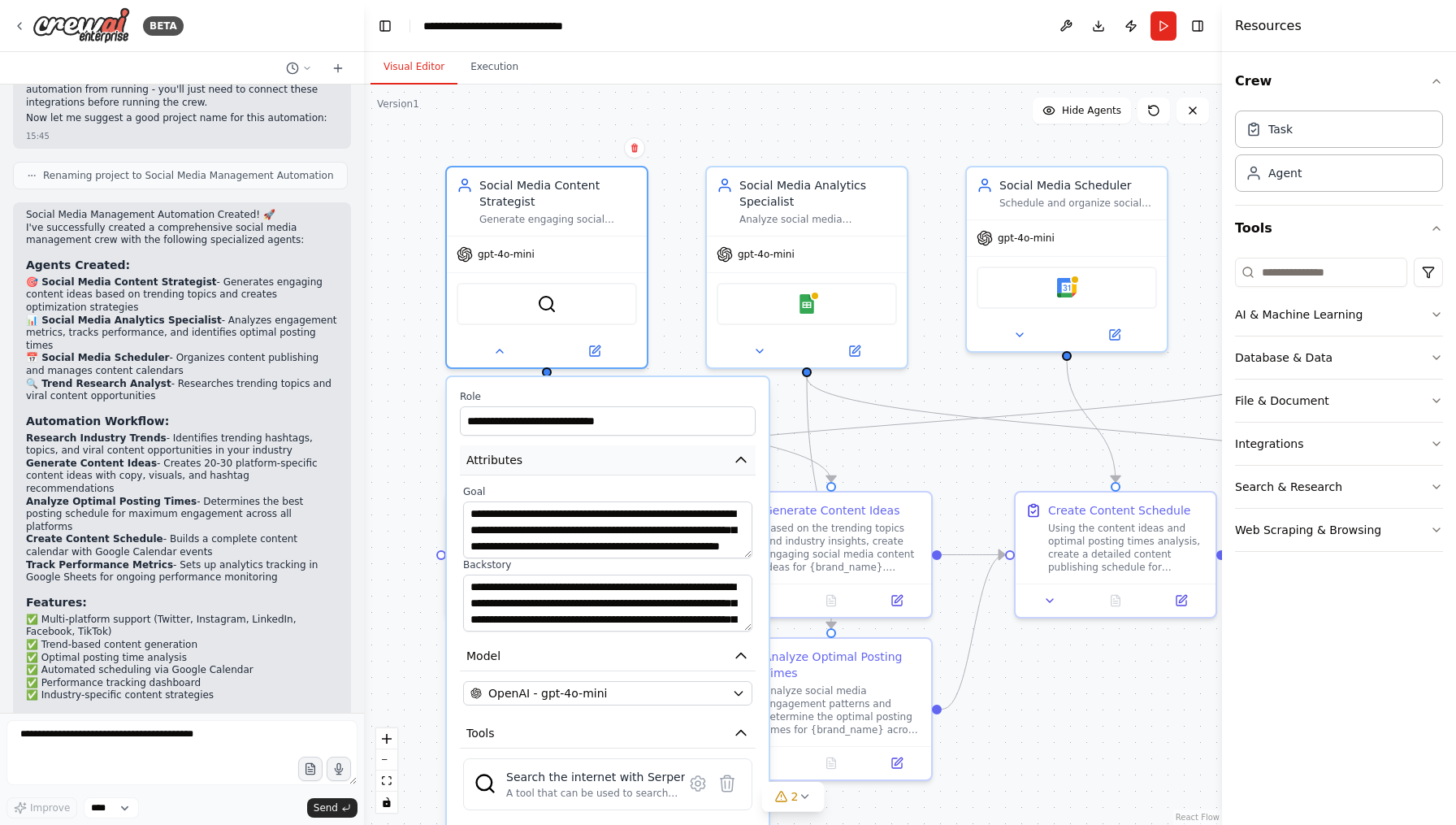
click at [736, 460] on icon "button" at bounding box center [740, 460] width 16 height 16
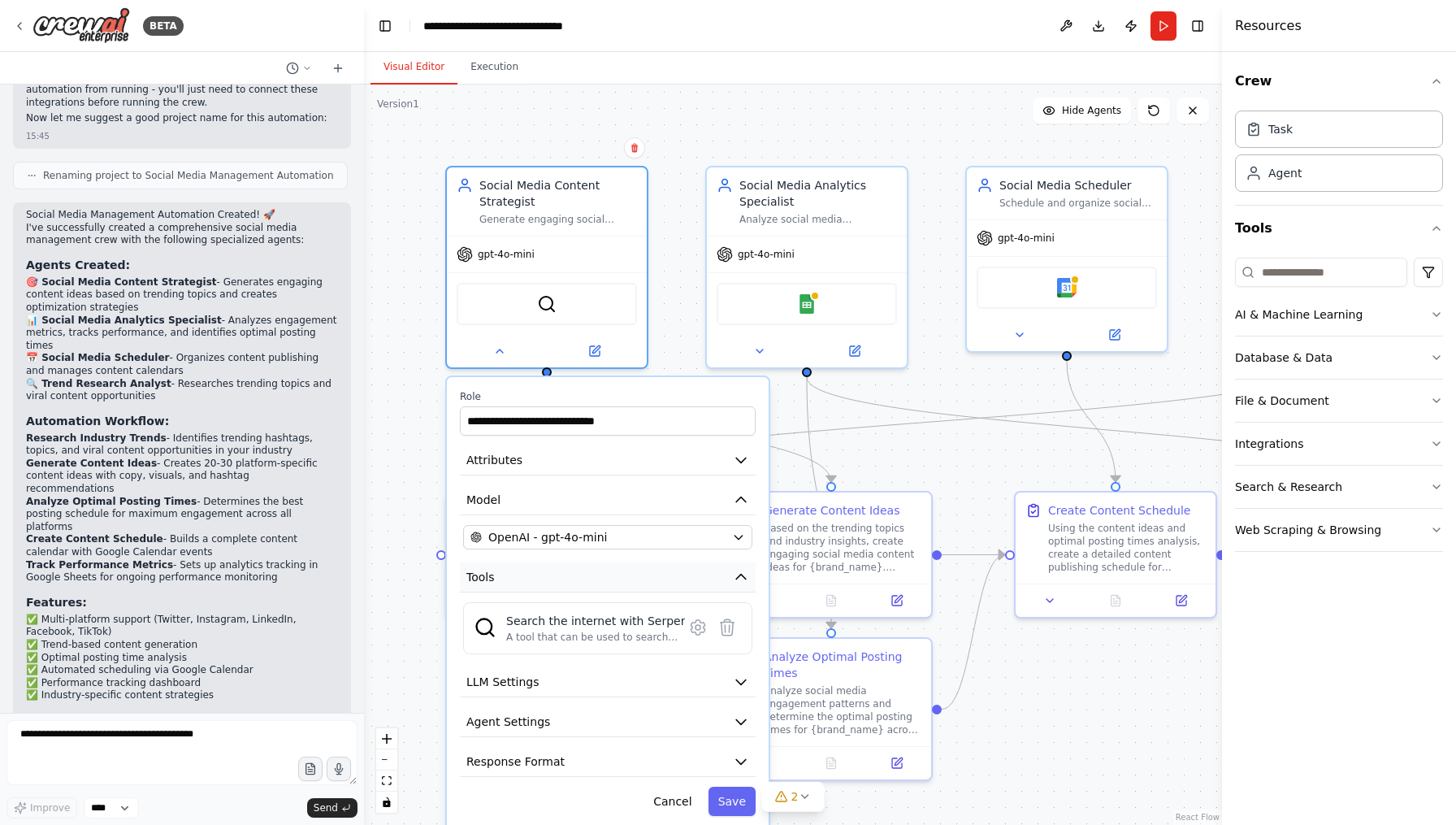
click at [746, 579] on icon "button" at bounding box center [740, 577] width 16 height 16
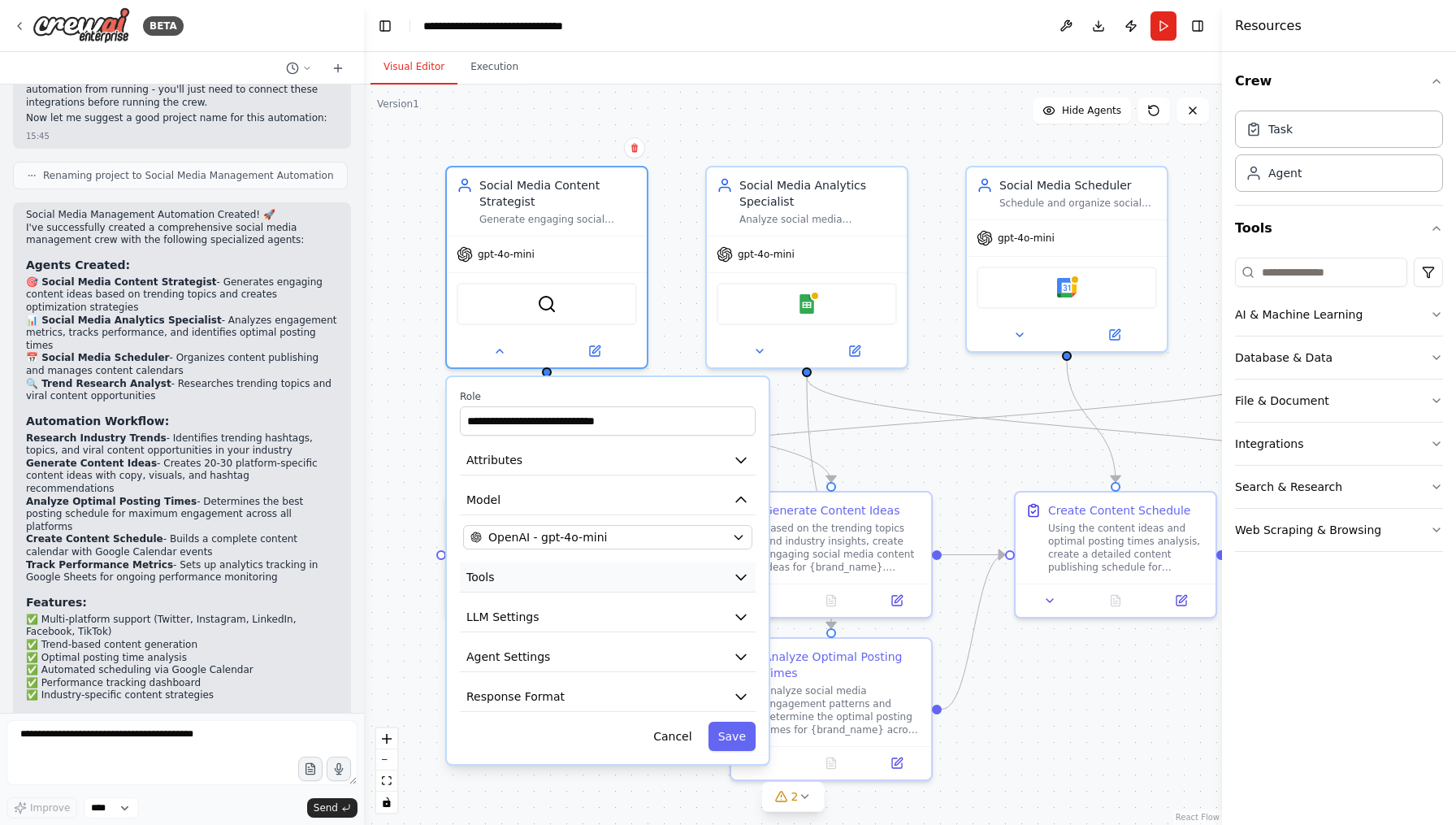
click at [746, 579] on icon "button" at bounding box center [740, 577] width 16 height 16
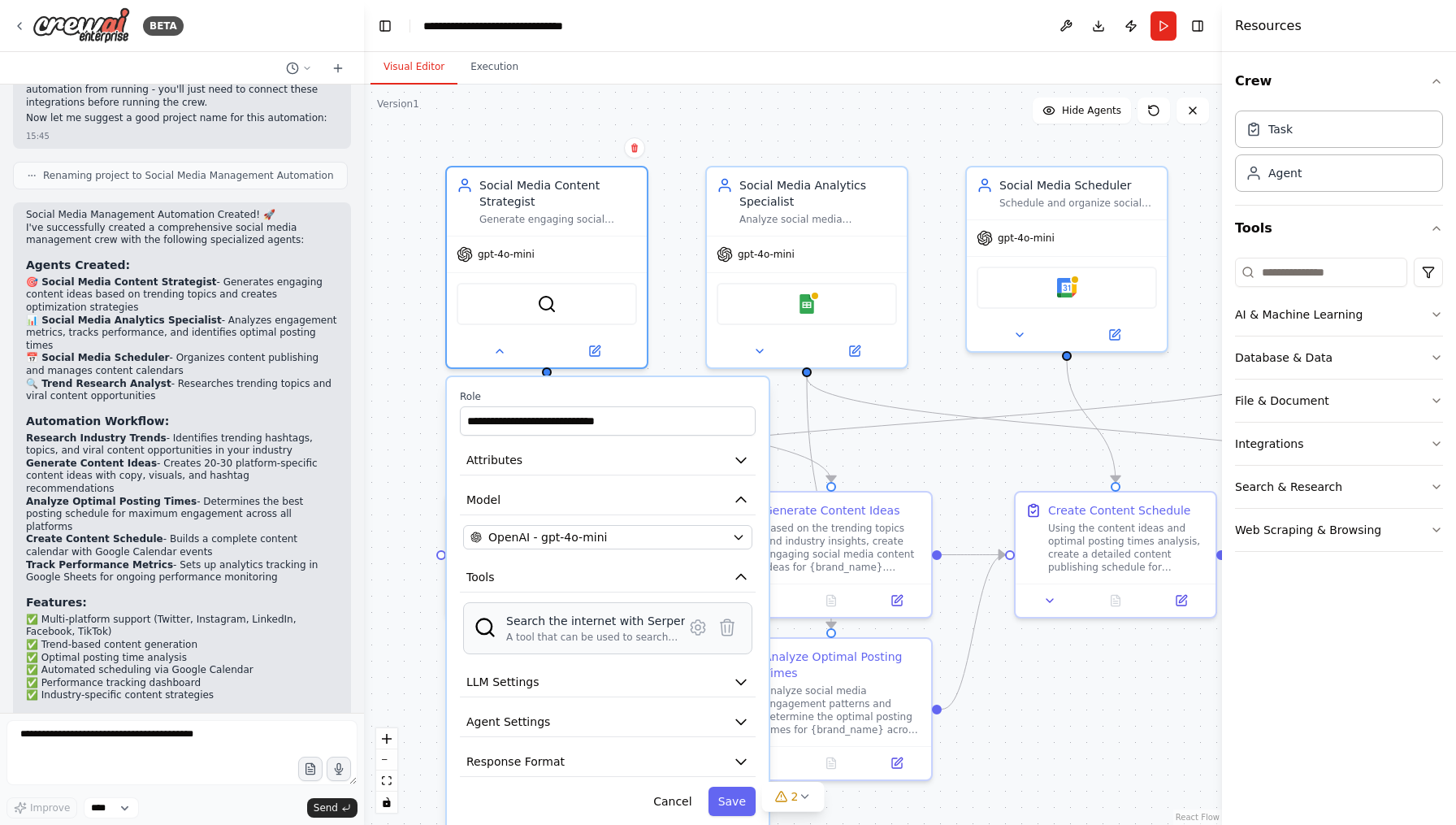
click at [627, 635] on div "A tool that can be used to search the internet with a search_query. Supports di…" at bounding box center [596, 637] width 178 height 13
click at [700, 632] on icon at bounding box center [697, 626] width 13 height 14
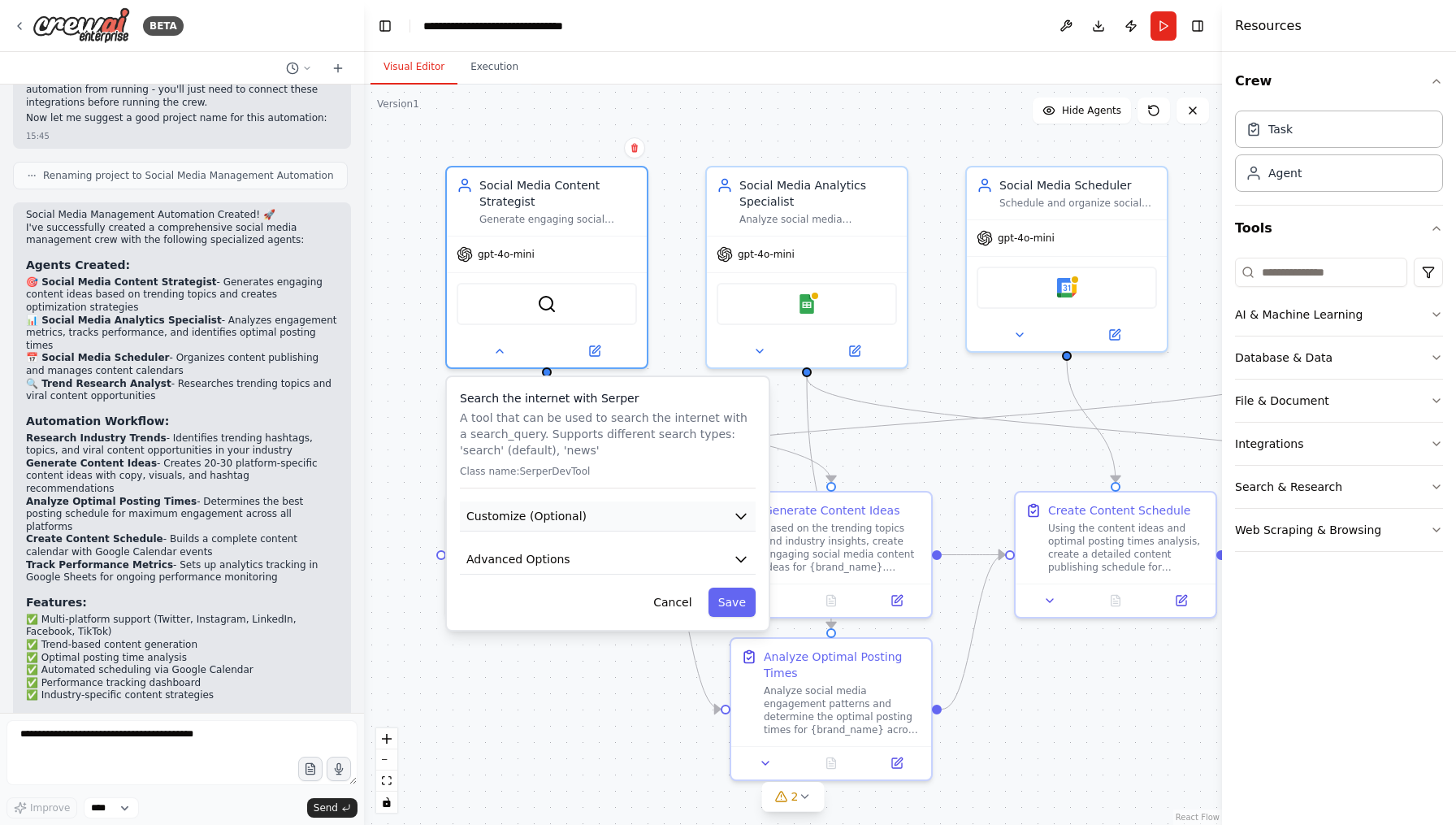
click at [738, 519] on icon "button" at bounding box center [740, 515] width 16 height 16
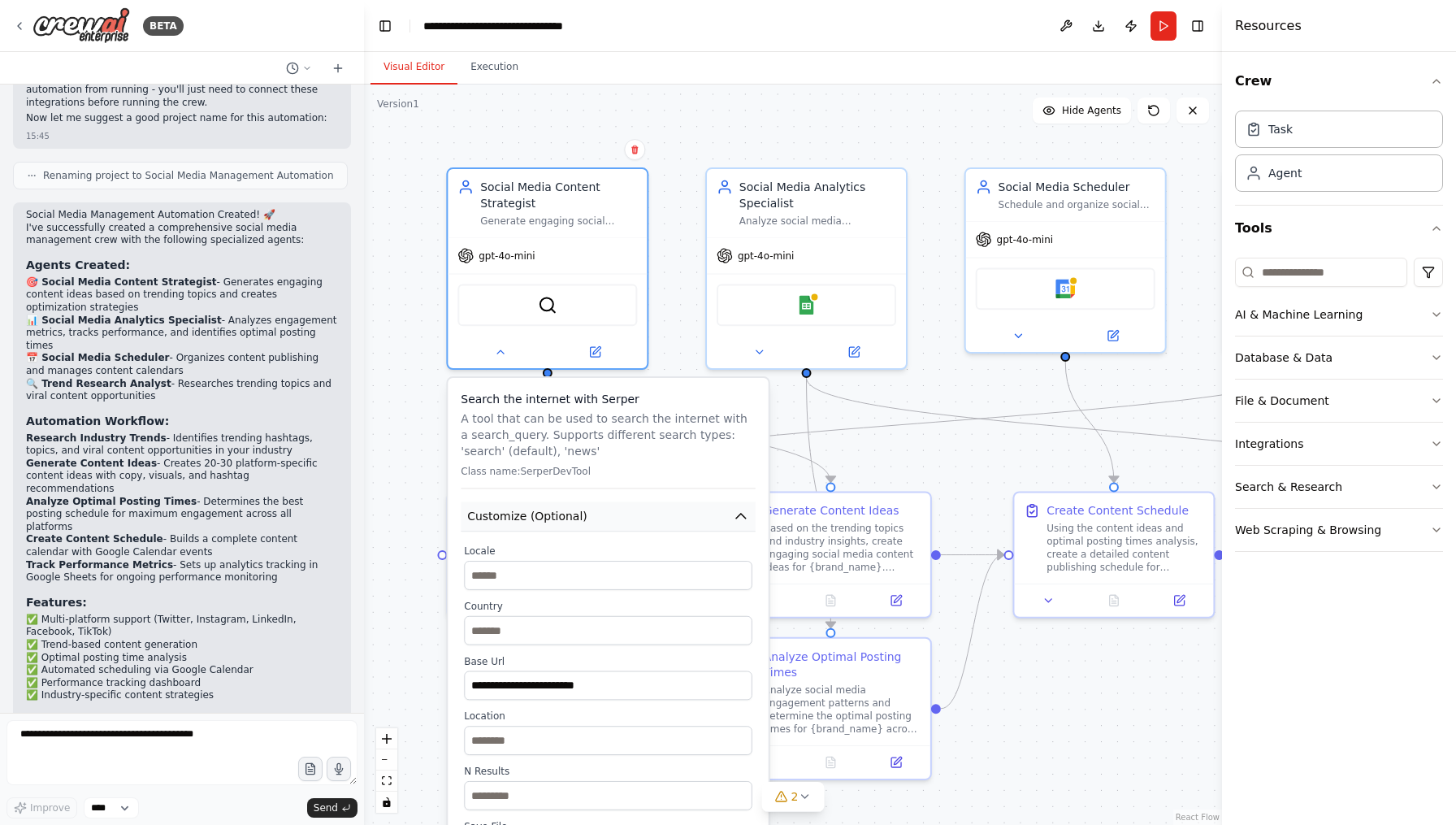
click at [735, 522] on icon "button" at bounding box center [740, 515] width 16 height 16
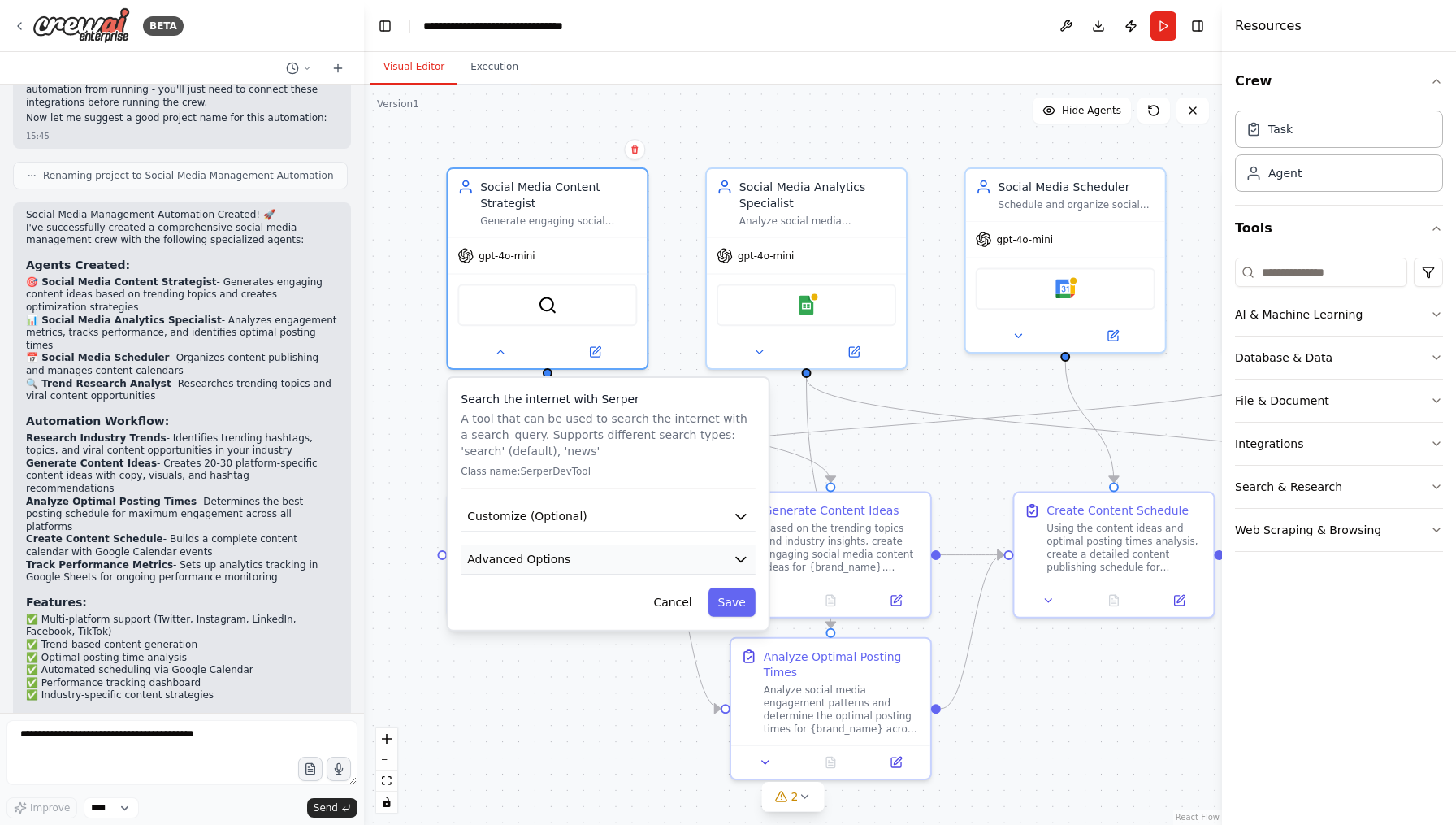
click at [740, 563] on icon "button" at bounding box center [740, 558] width 16 height 16
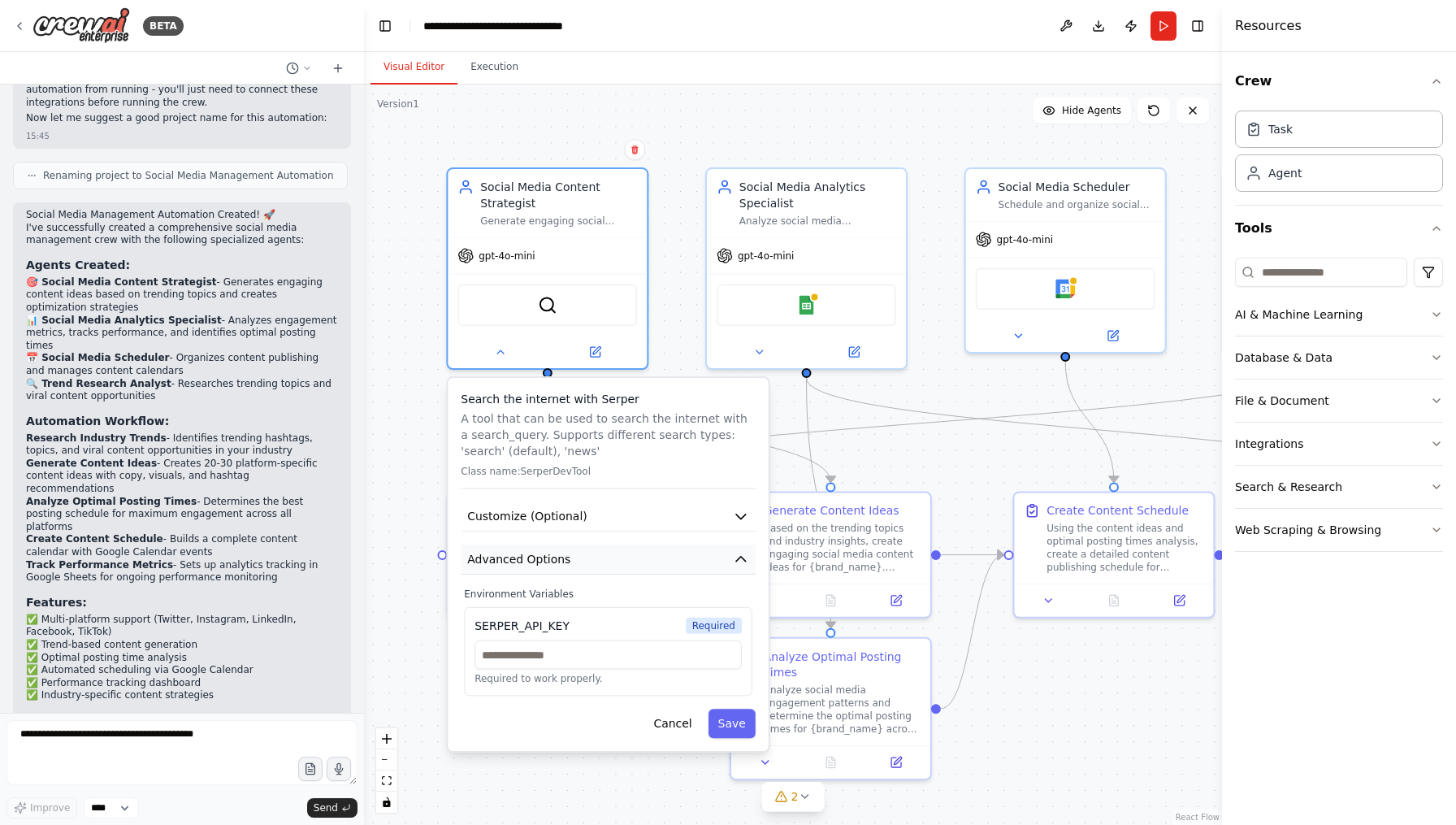
click at [740, 563] on icon "button" at bounding box center [740, 558] width 16 height 16
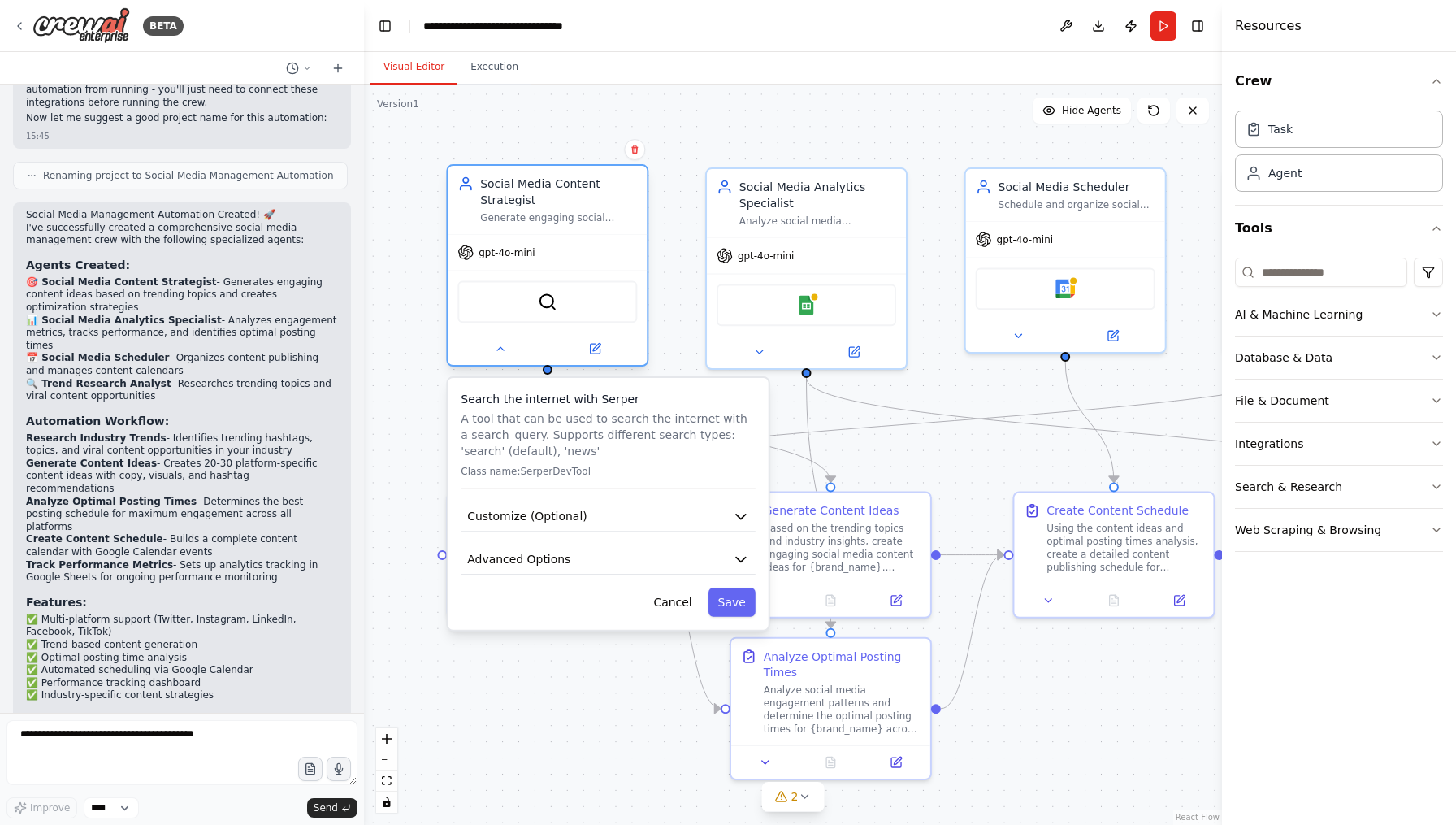
click at [504, 359] on div at bounding box center [547, 348] width 199 height 33
click at [502, 354] on icon at bounding box center [501, 349] width 13 height 13
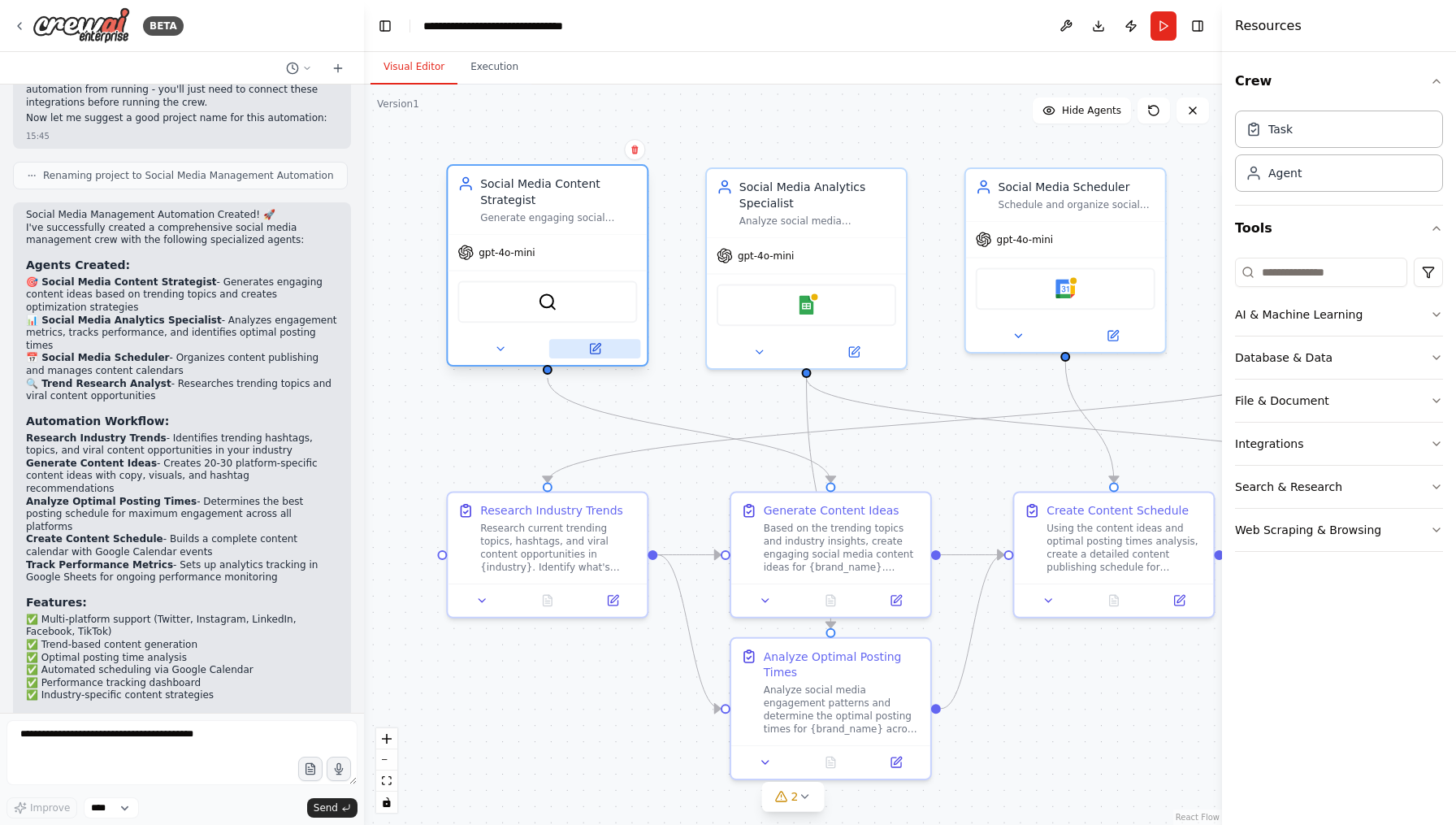
click at [586, 342] on button at bounding box center [595, 348] width 92 height 19
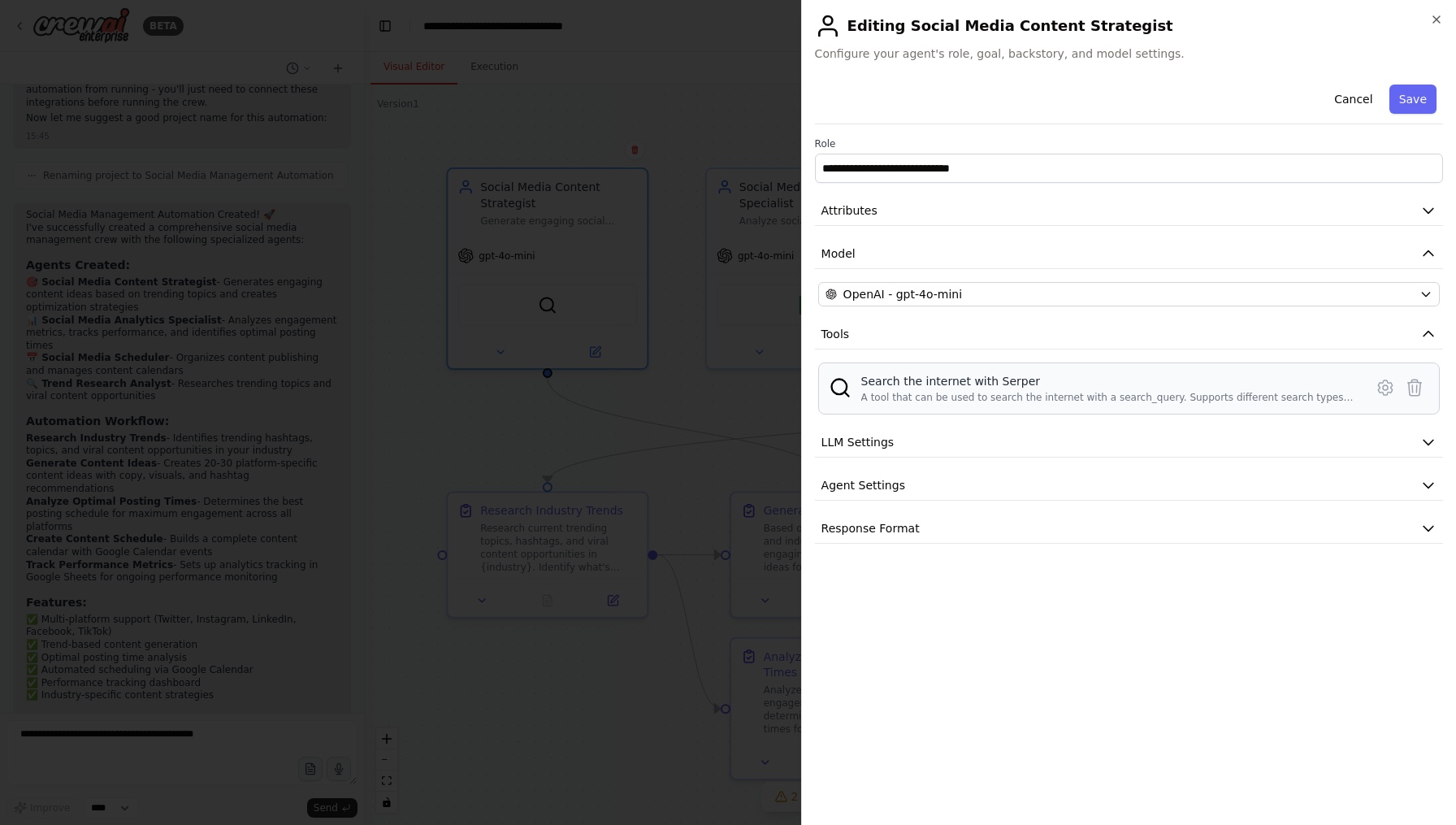
click at [1170, 391] on div "A tool that can be used to search the internet with a search_query. Supports di…" at bounding box center [1108, 397] width 493 height 13
click at [1388, 379] on icon at bounding box center [1385, 388] width 19 height 19
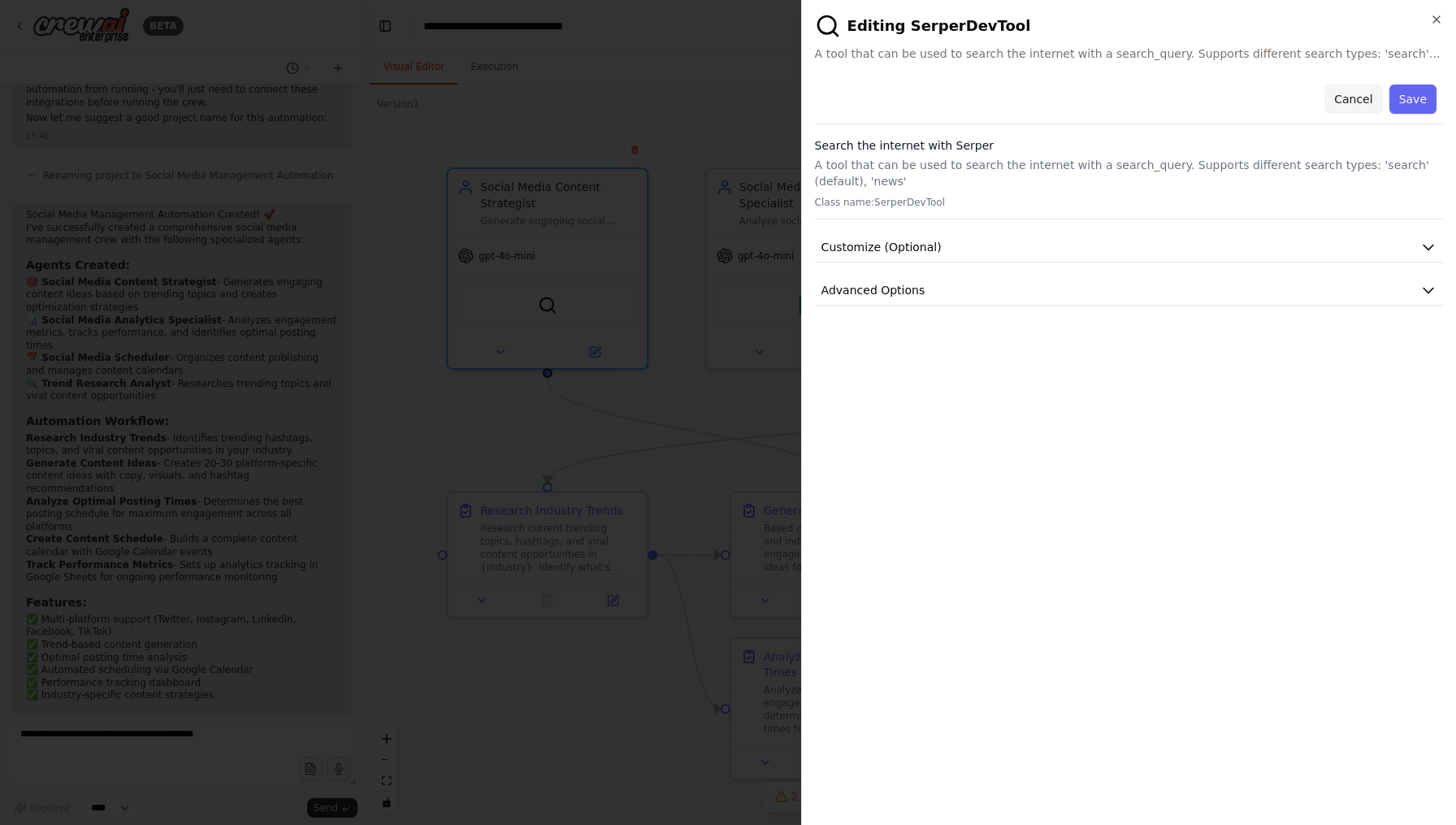
click at [1350, 94] on button "Cancel" at bounding box center [1352, 99] width 58 height 29
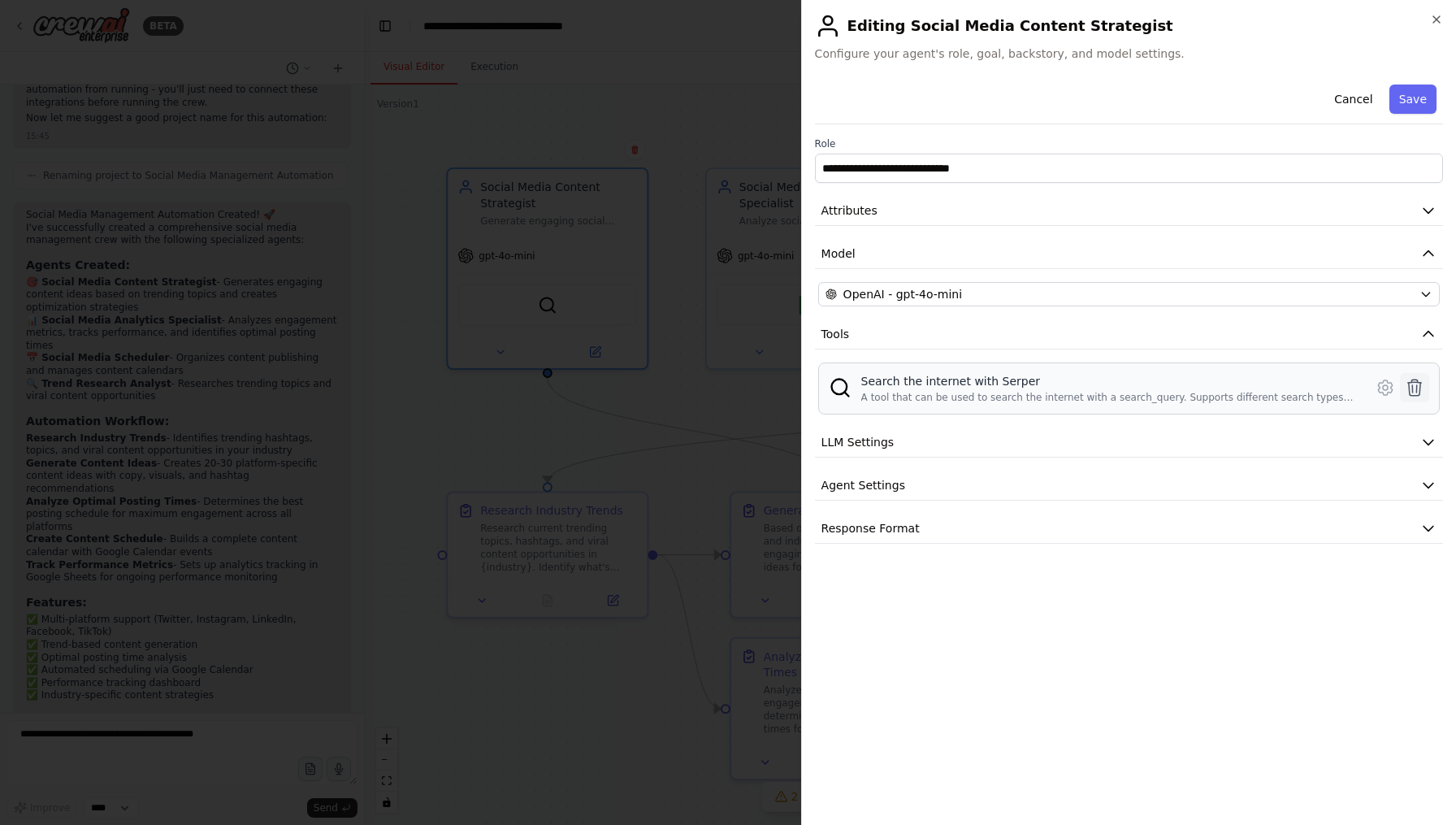
click at [1420, 381] on icon at bounding box center [1414, 388] width 19 height 19
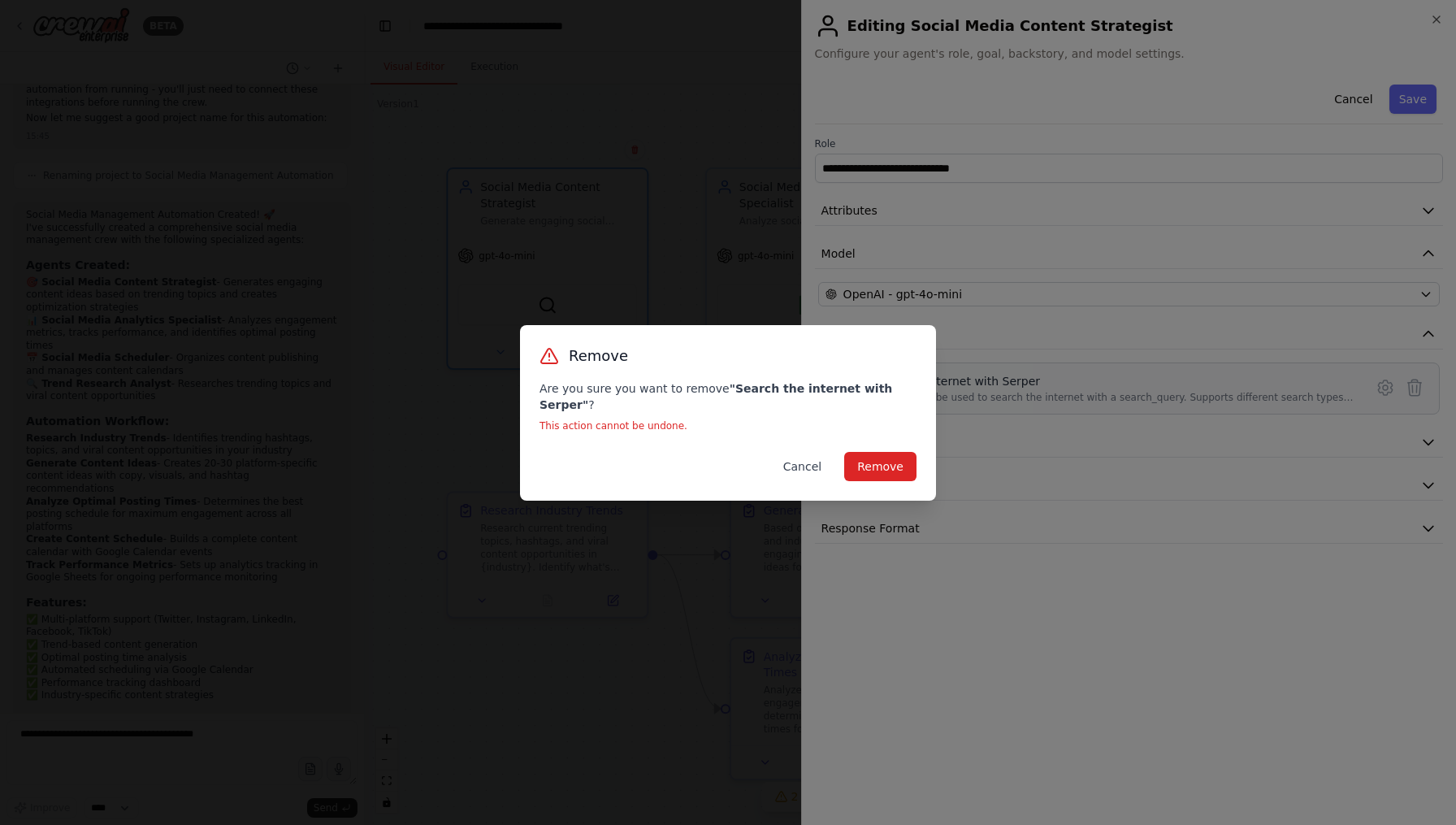
click at [812, 462] on button "Cancel" at bounding box center [802, 466] width 64 height 29
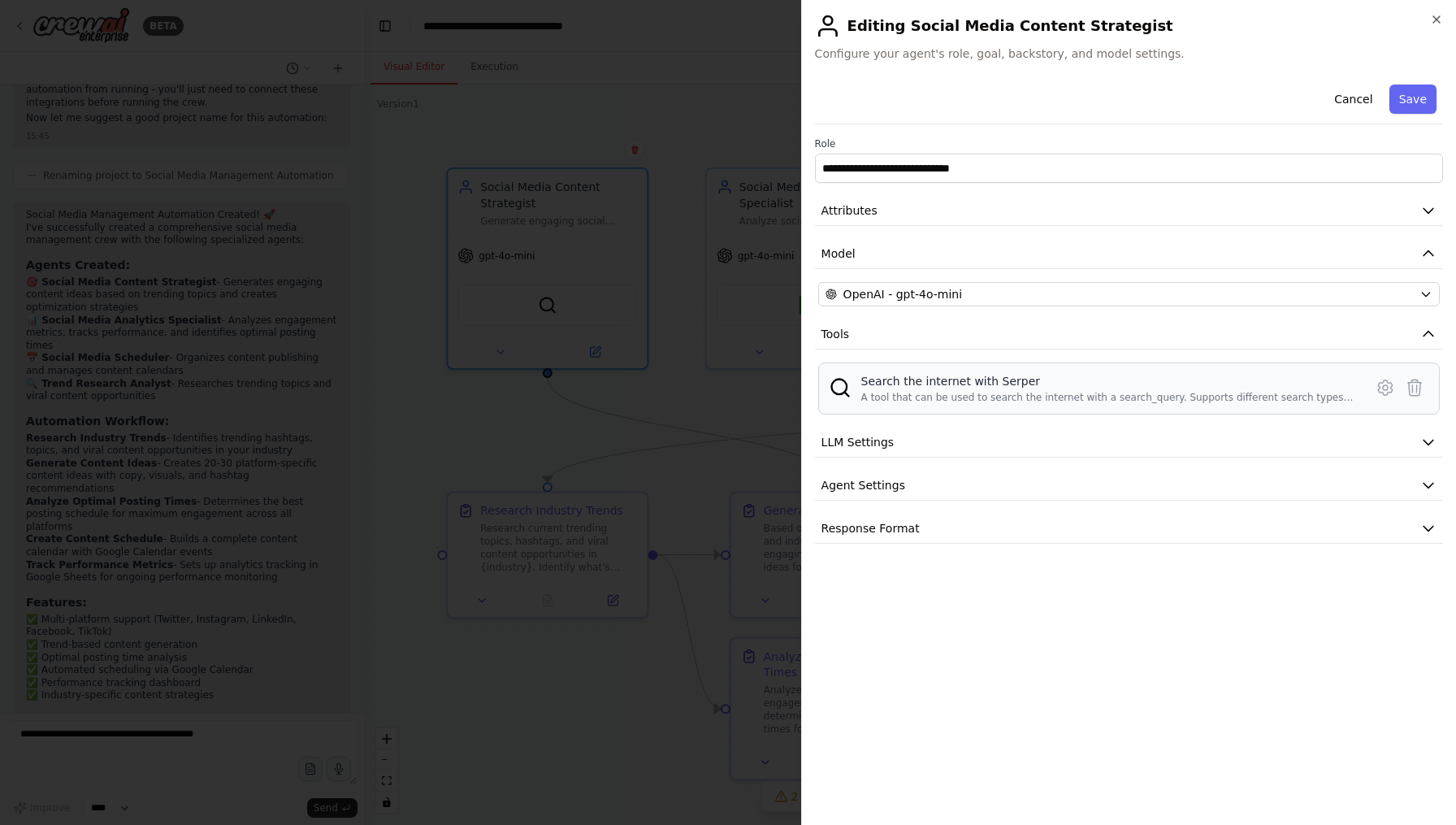
click at [1282, 378] on div "Search the internet with Serper" at bounding box center [1108, 381] width 493 height 16
click at [1434, 21] on icon "button" at bounding box center [1436, 20] width 13 height 13
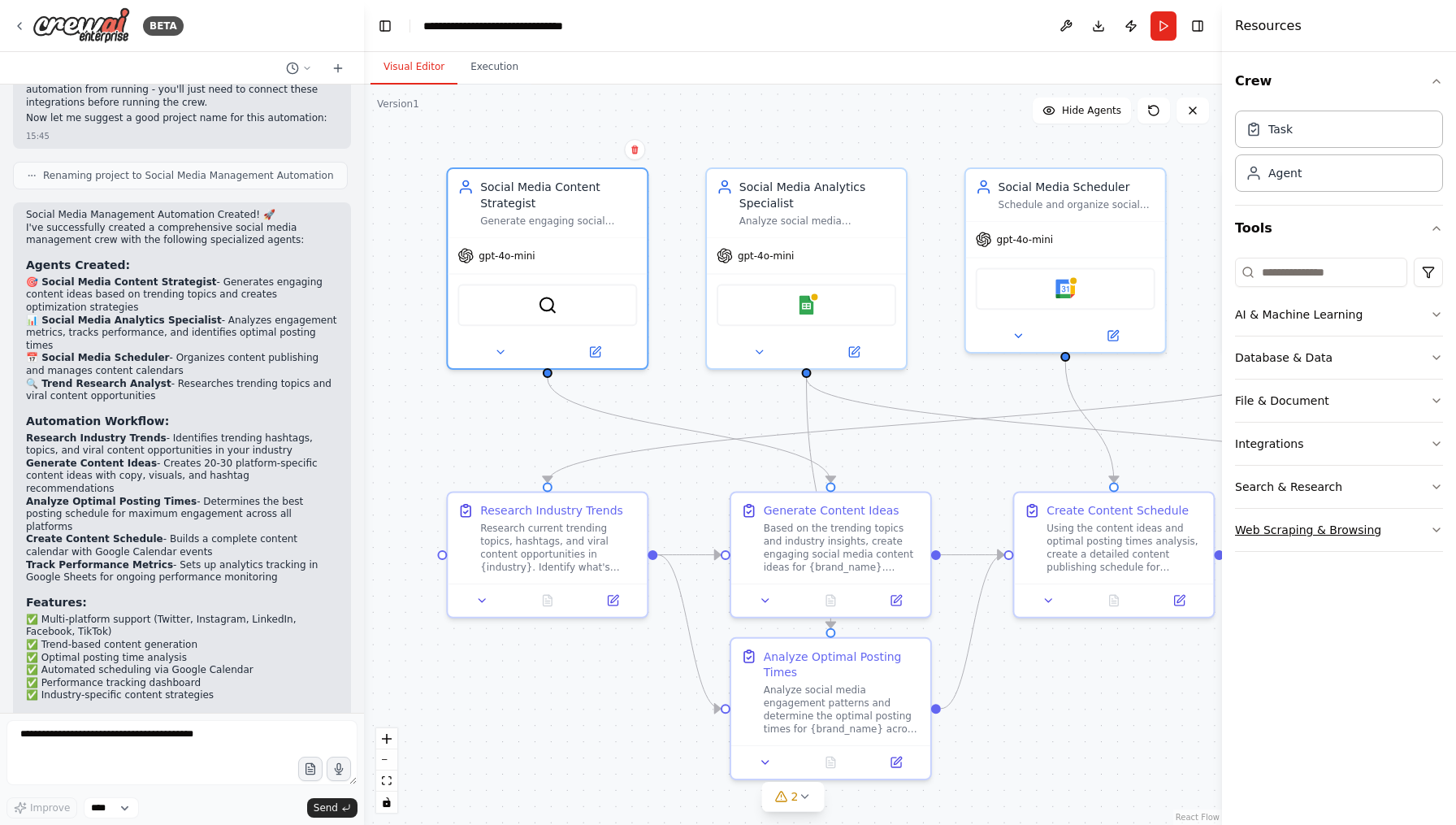
drag, startPoint x: 1345, startPoint y: 528, endPoint x: 1407, endPoint y: 534, distance: 62.3
click at [1407, 534] on button "Web Scraping & Browsing" at bounding box center [1338, 530] width 208 height 42
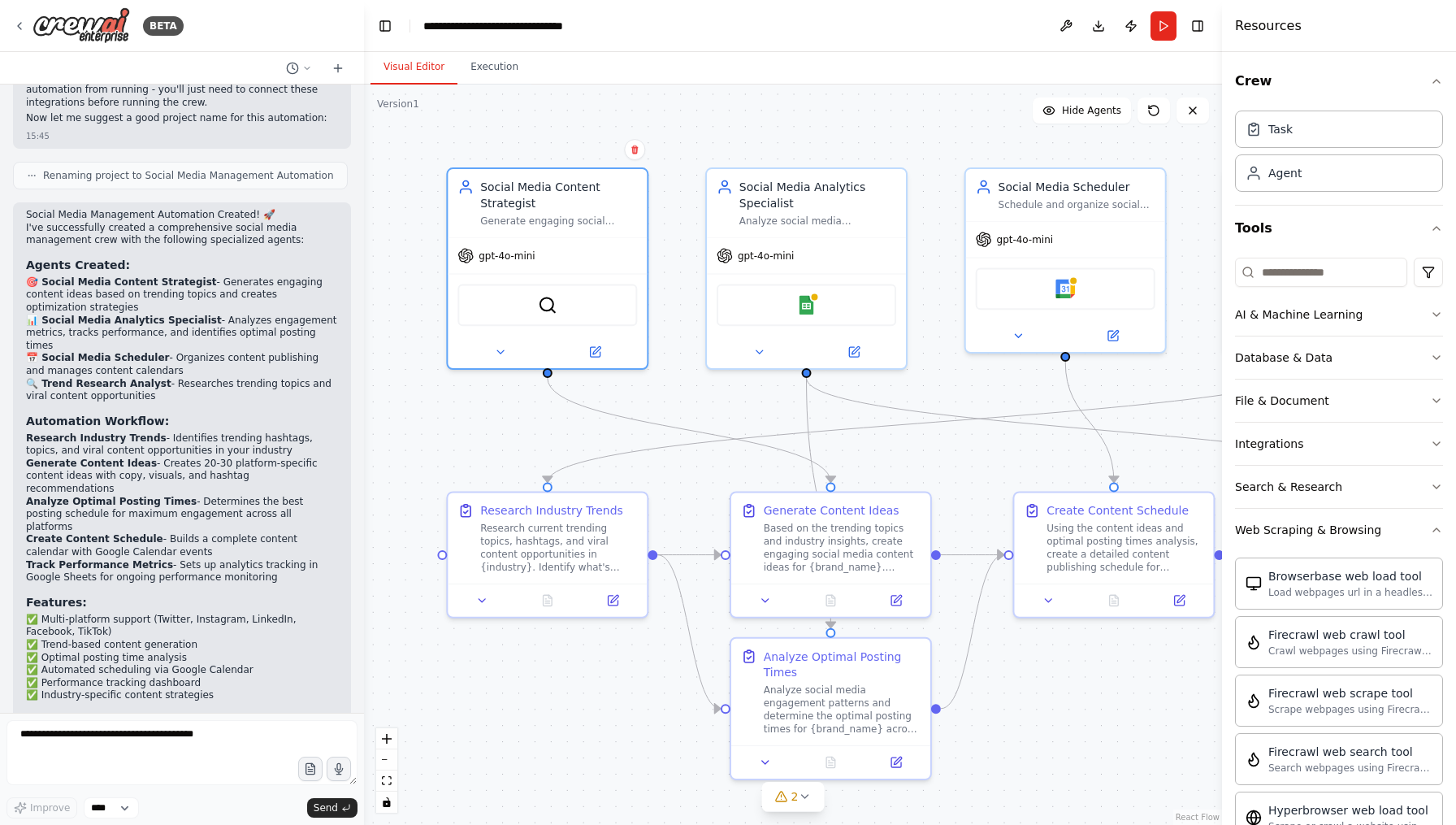
scroll to position [0, 0]
